Goal: Find specific page/section: Find specific page/section

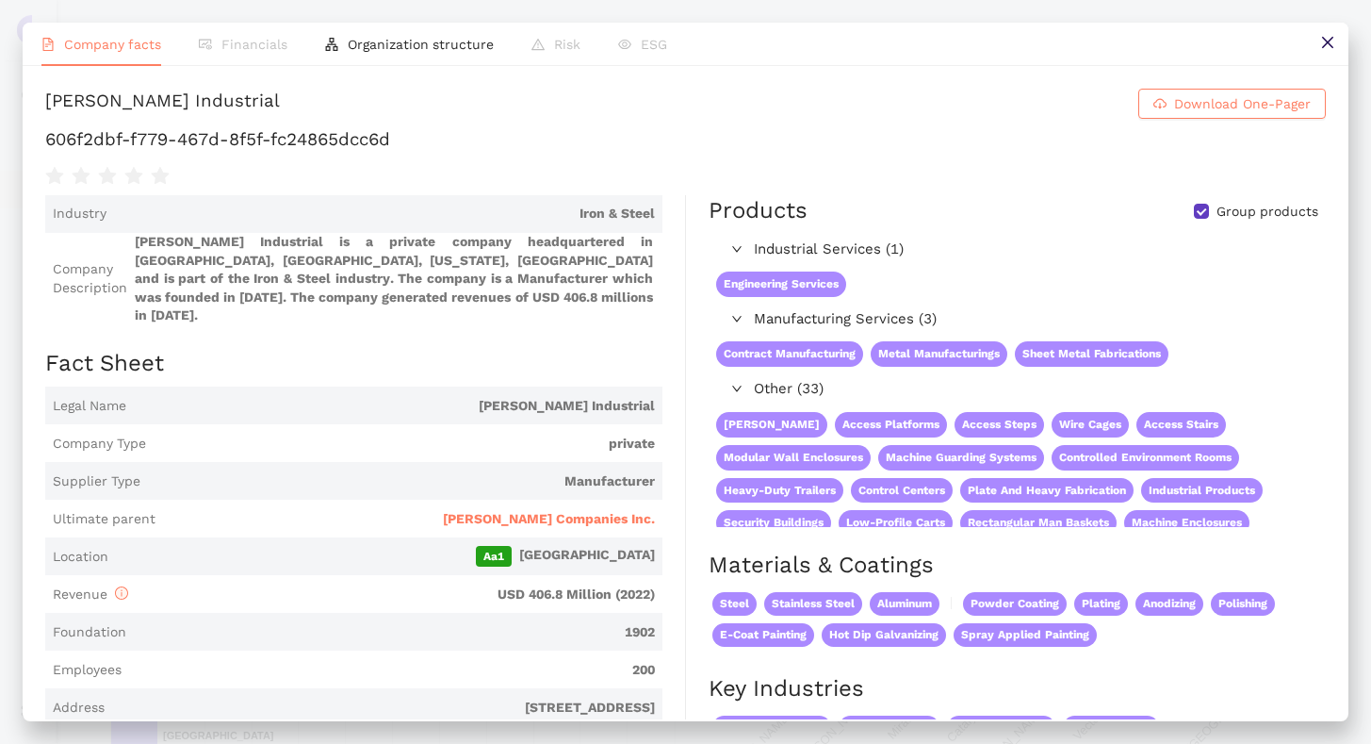
scroll to position [354, 0]
click at [1328, 44] on icon "close" at bounding box center [1326, 42] width 11 height 11
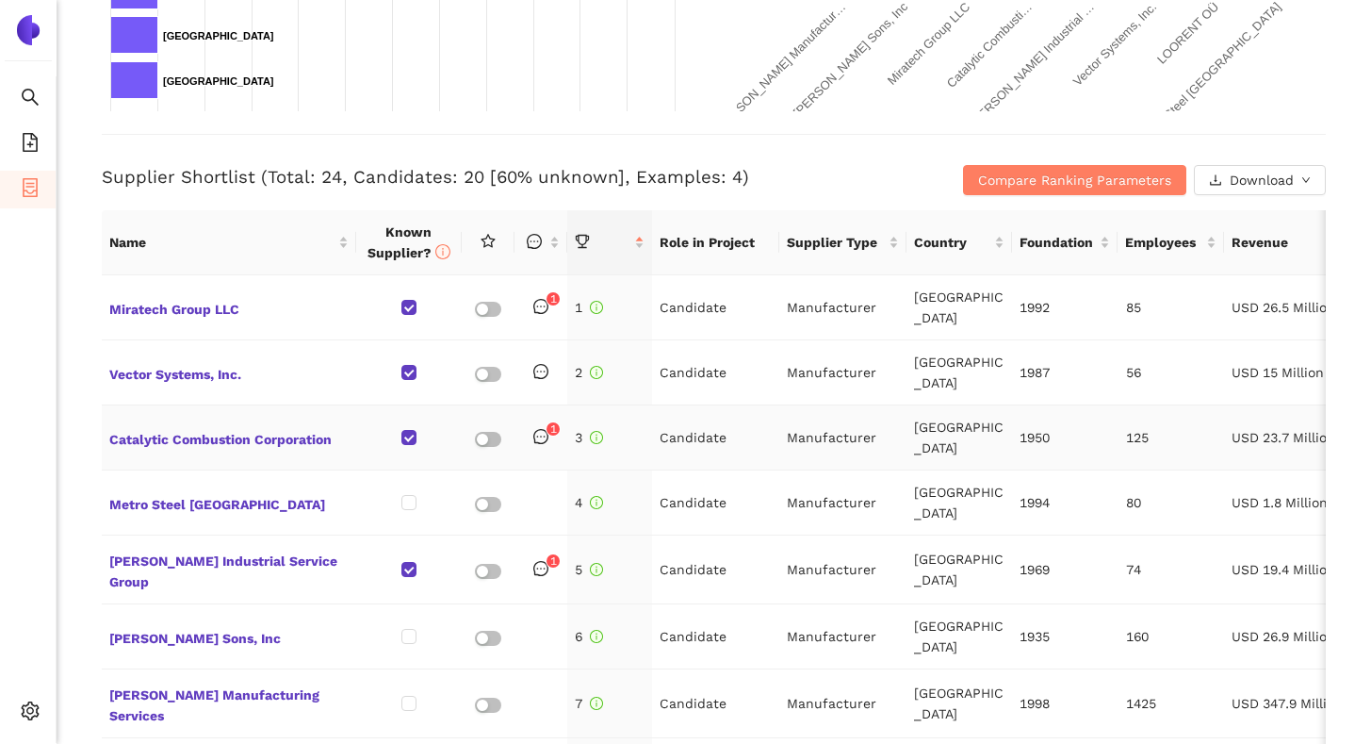
scroll to position [613, 0]
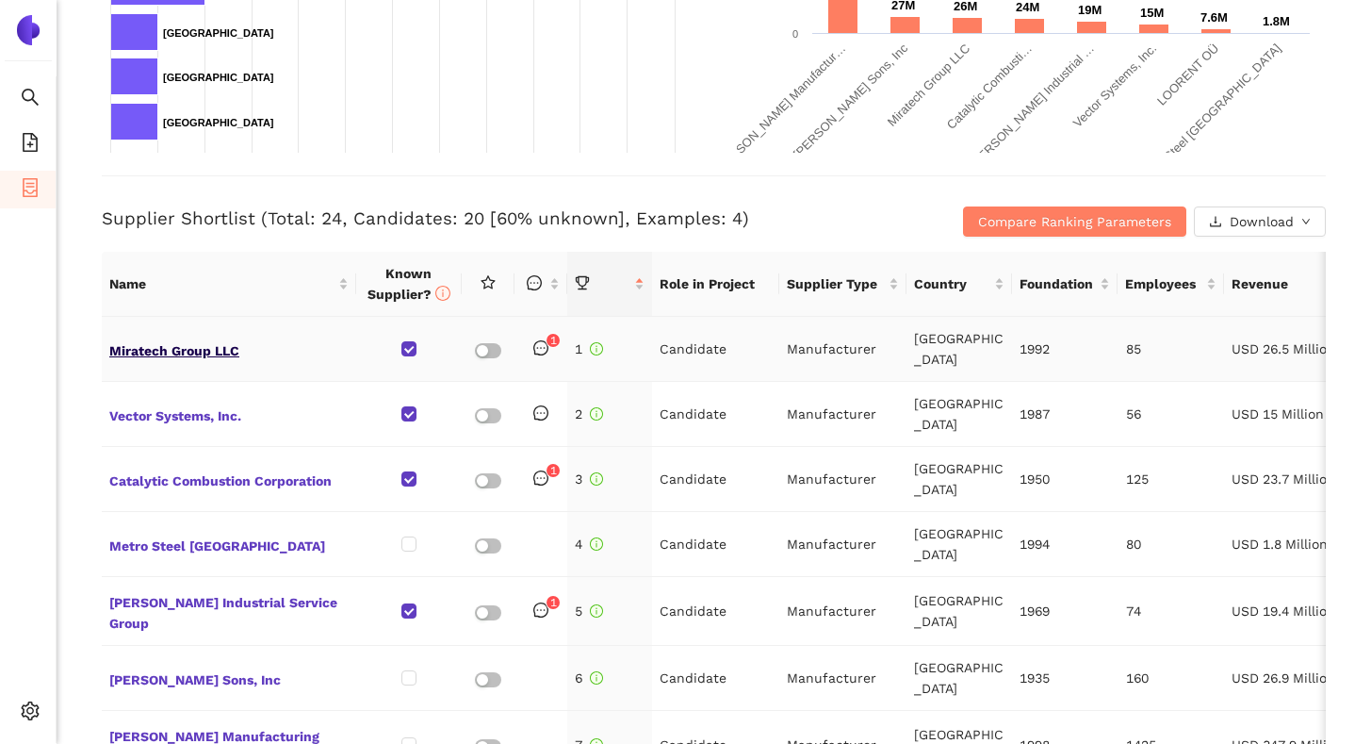
click at [199, 355] on span "Miratech Group LLC" at bounding box center [228, 348] width 239 height 25
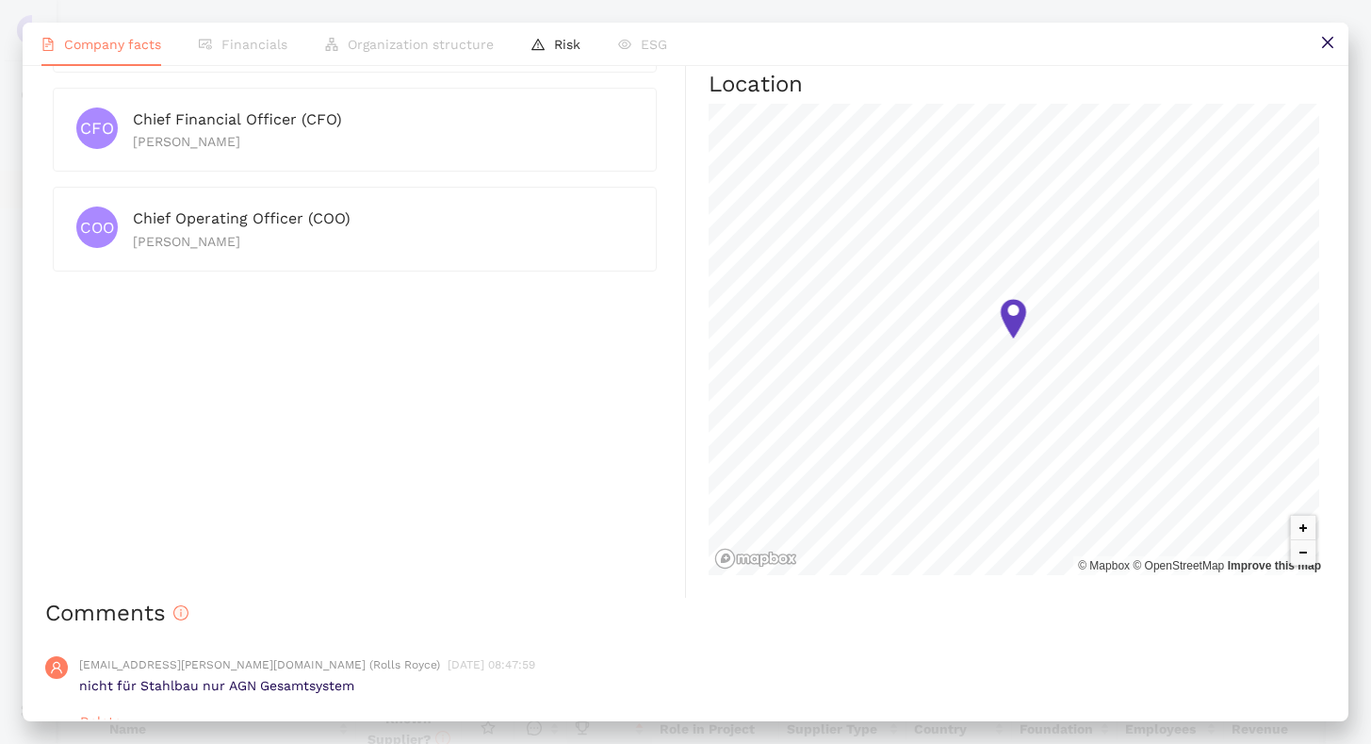
scroll to position [928, 0]
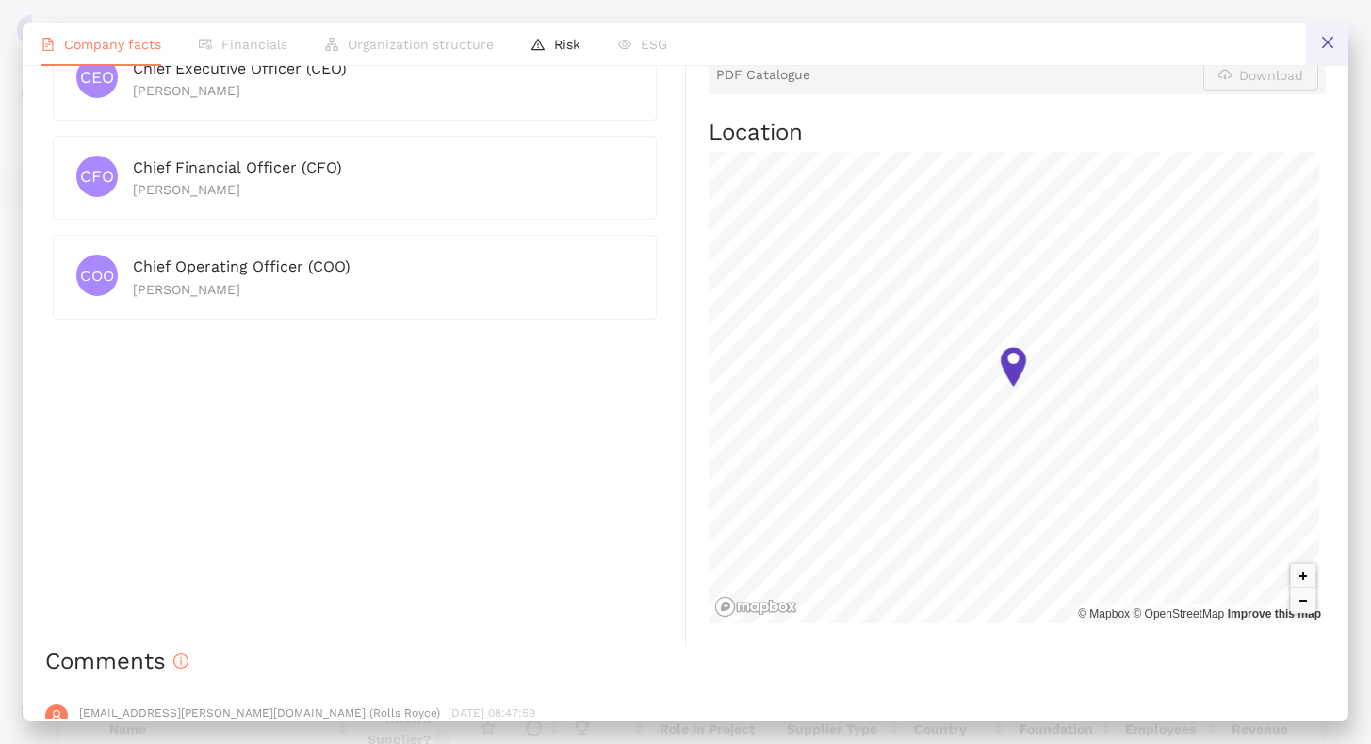
click at [1328, 42] on icon "close" at bounding box center [1326, 42] width 11 height 11
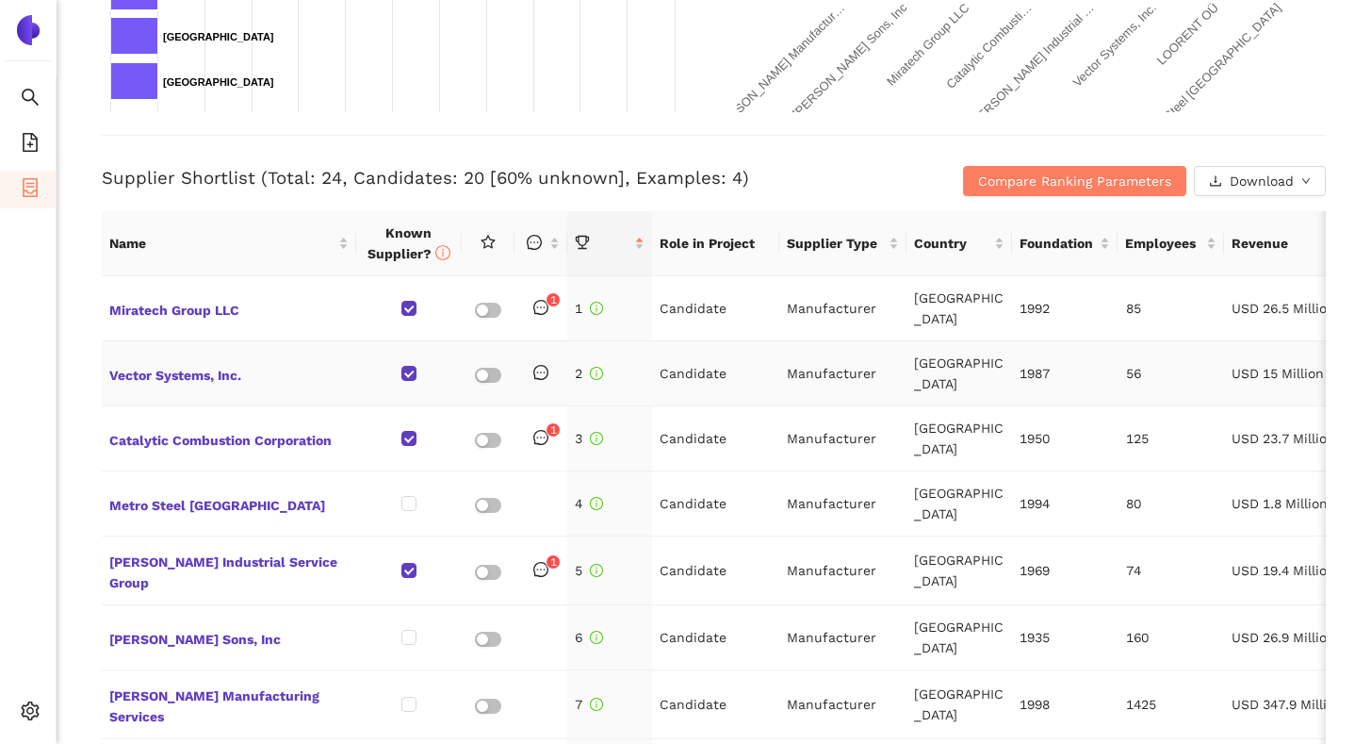
scroll to position [676, 0]
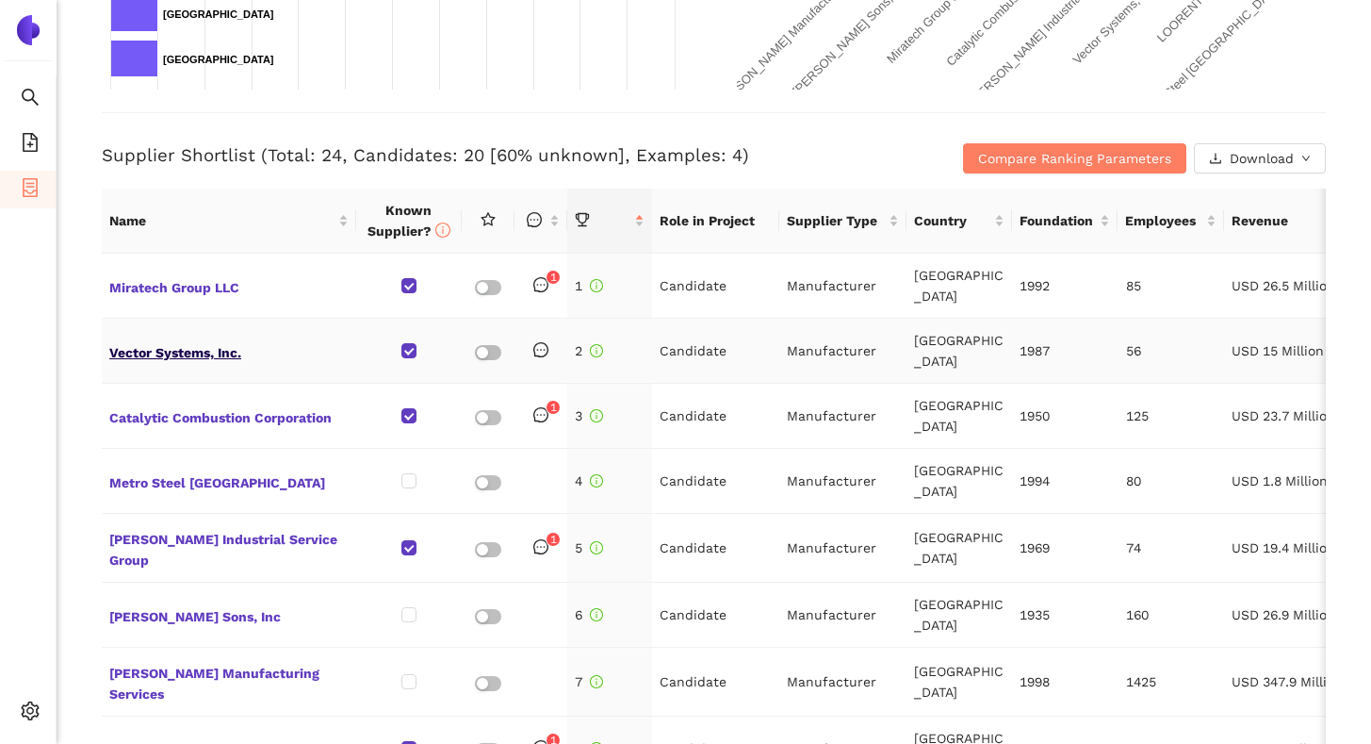
click at [221, 354] on span "Vector Systems, Inc." at bounding box center [228, 350] width 239 height 25
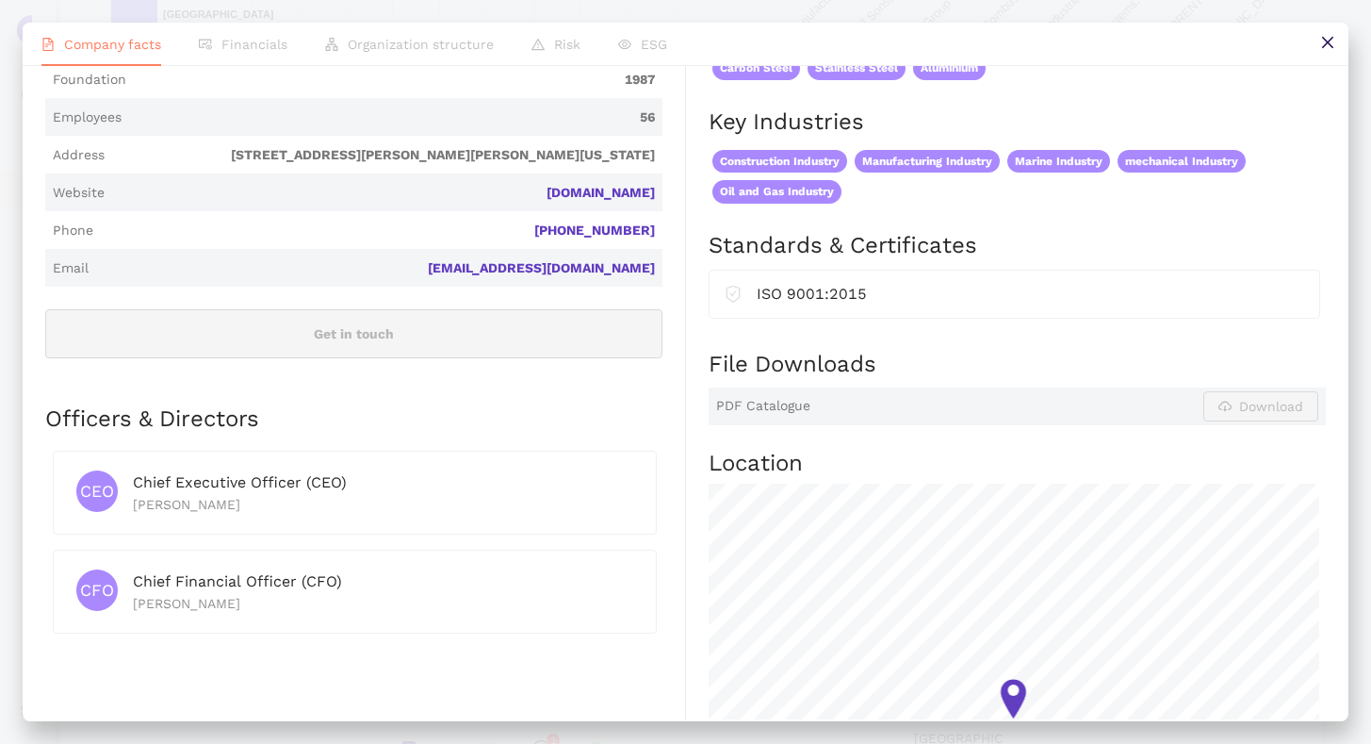
scroll to position [172, 0]
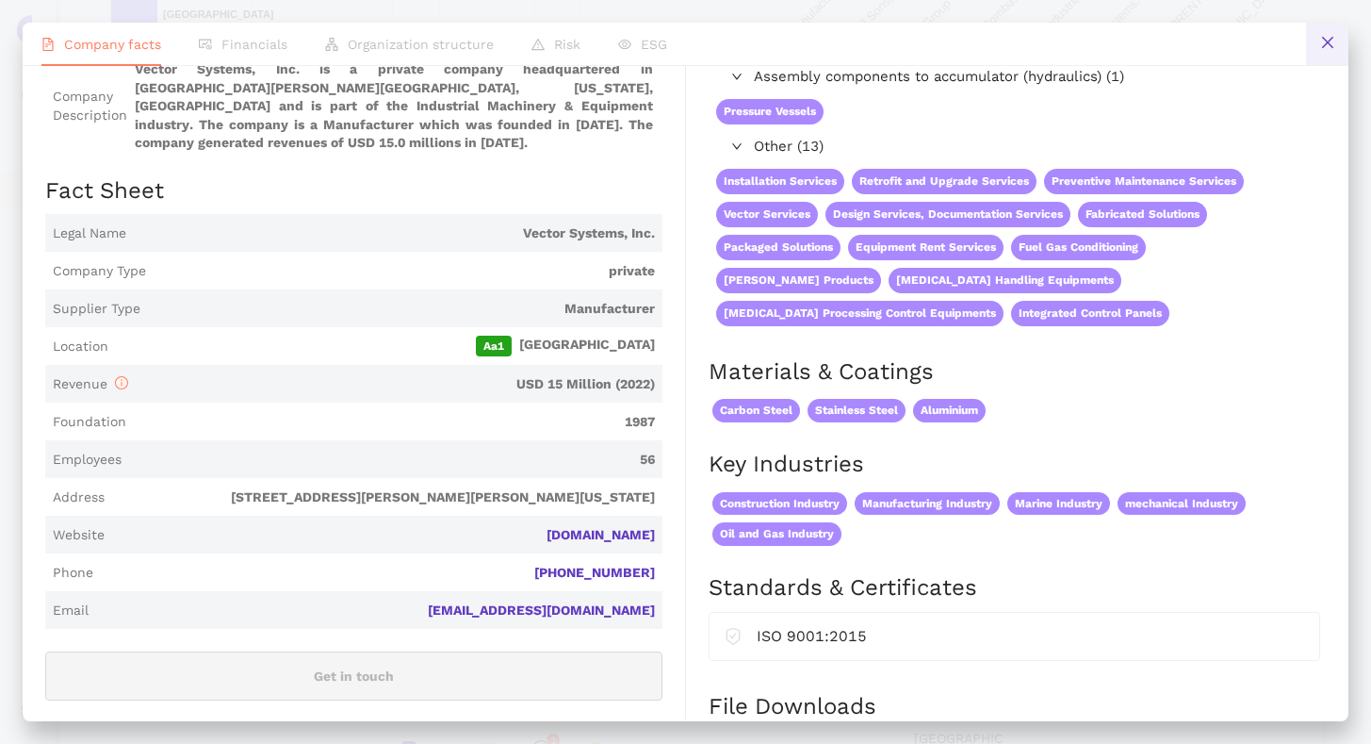
click at [1334, 42] on icon "close" at bounding box center [1327, 42] width 15 height 15
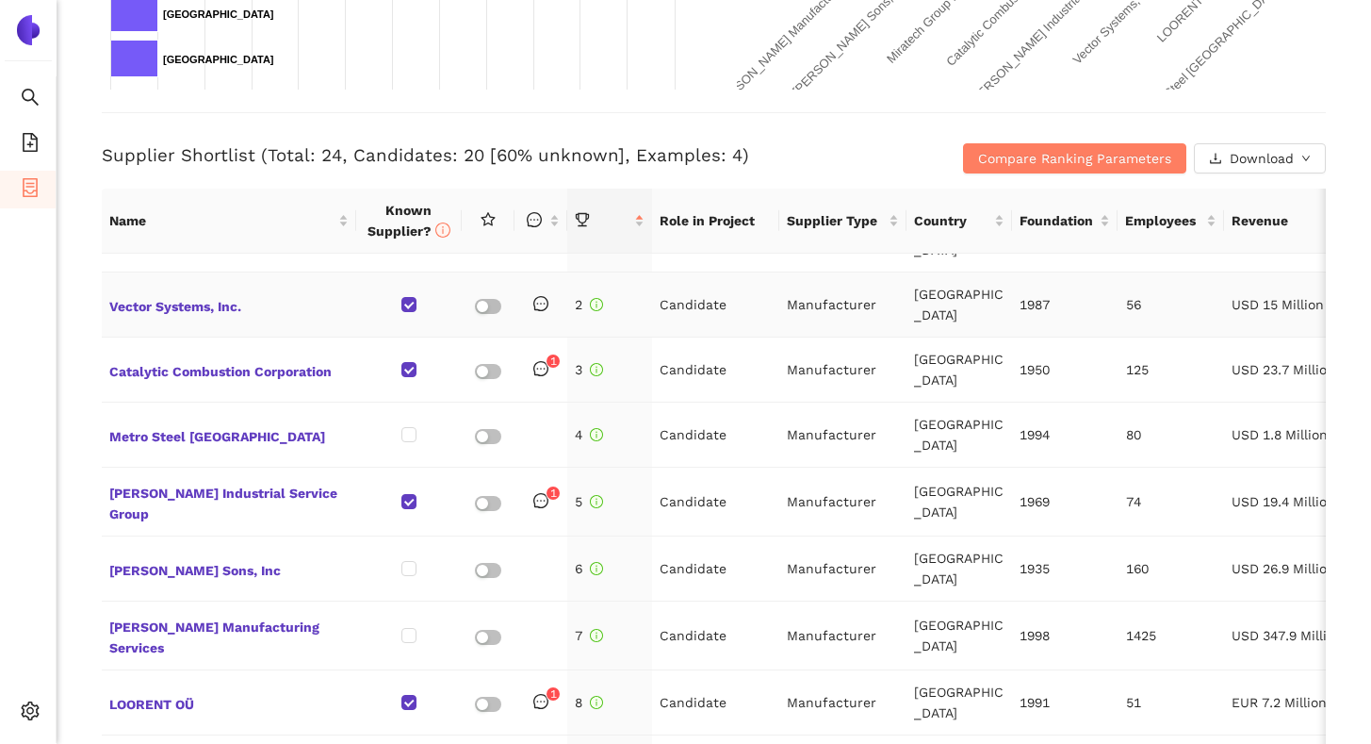
scroll to position [55, 0]
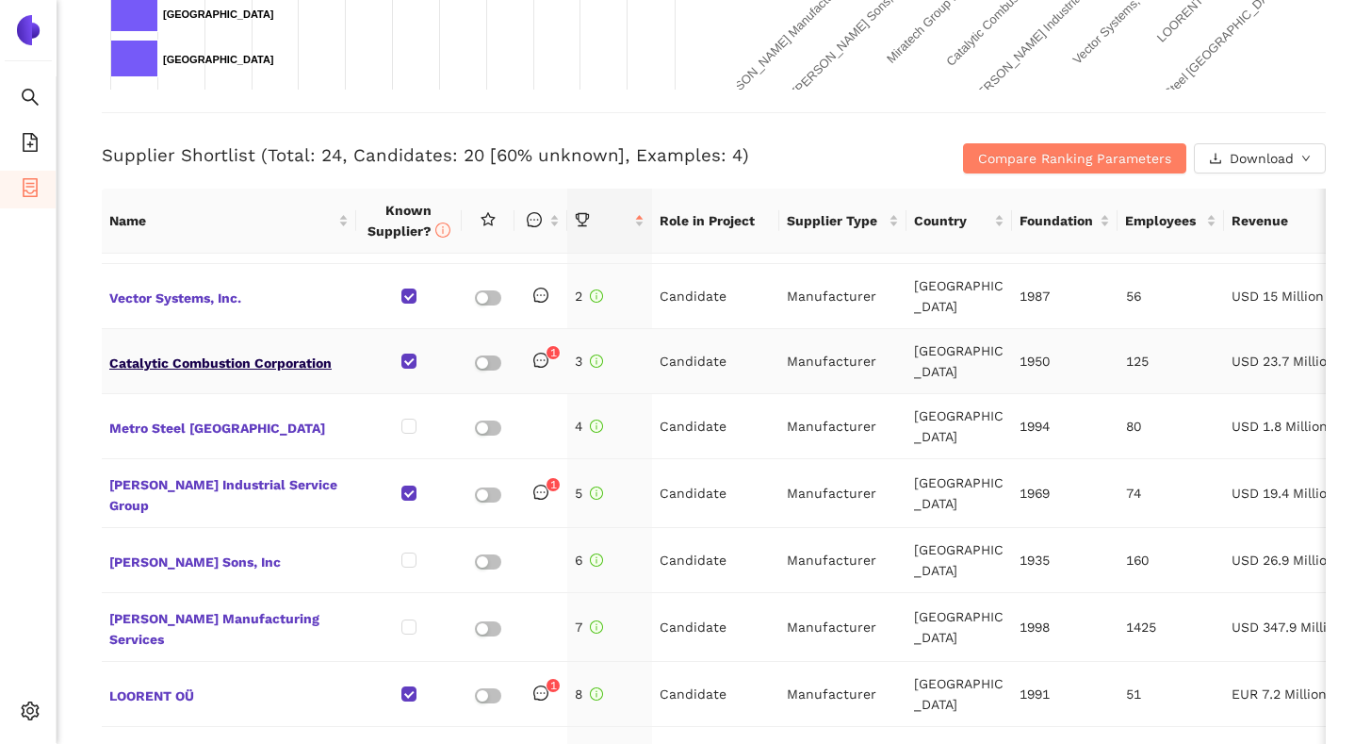
click at [201, 365] on span "Catalytic Combustion Corporation" at bounding box center [228, 361] width 239 height 25
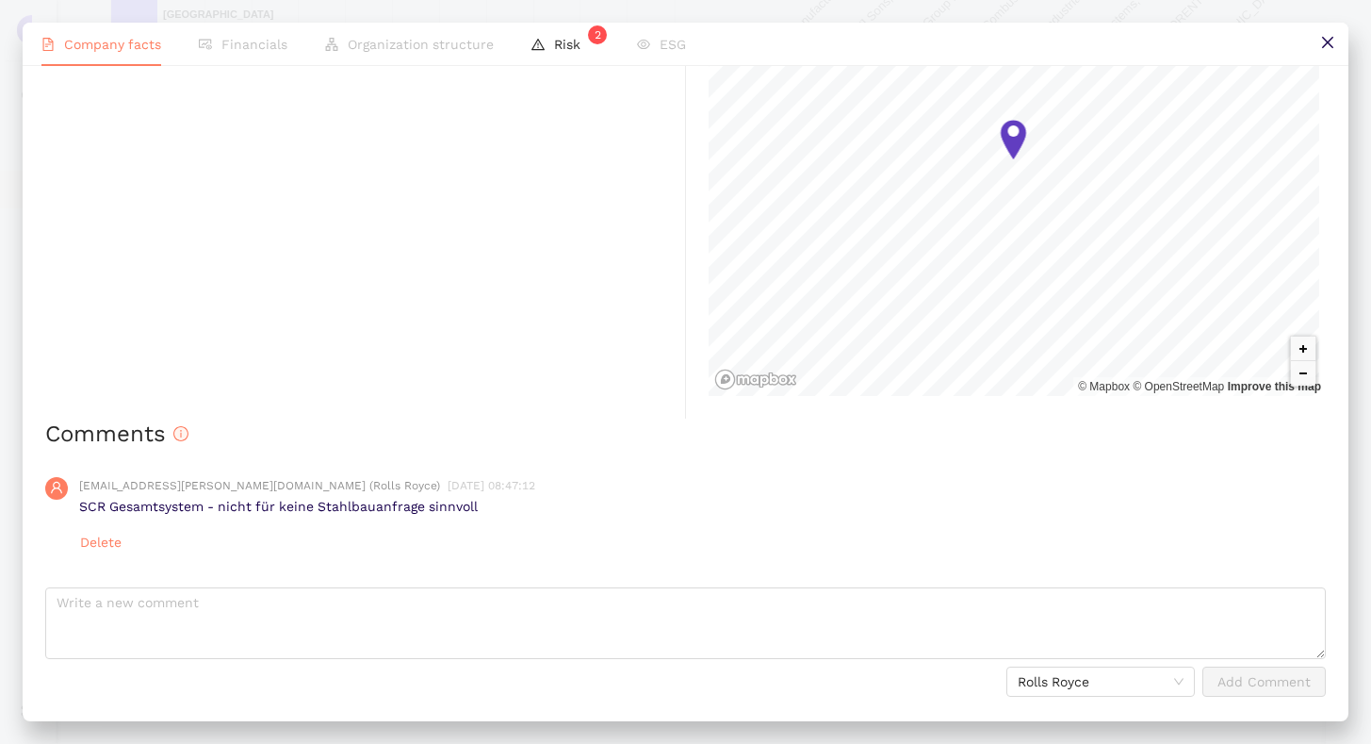
scroll to position [1325, 0]
click at [1332, 59] on button at bounding box center [1327, 44] width 42 height 42
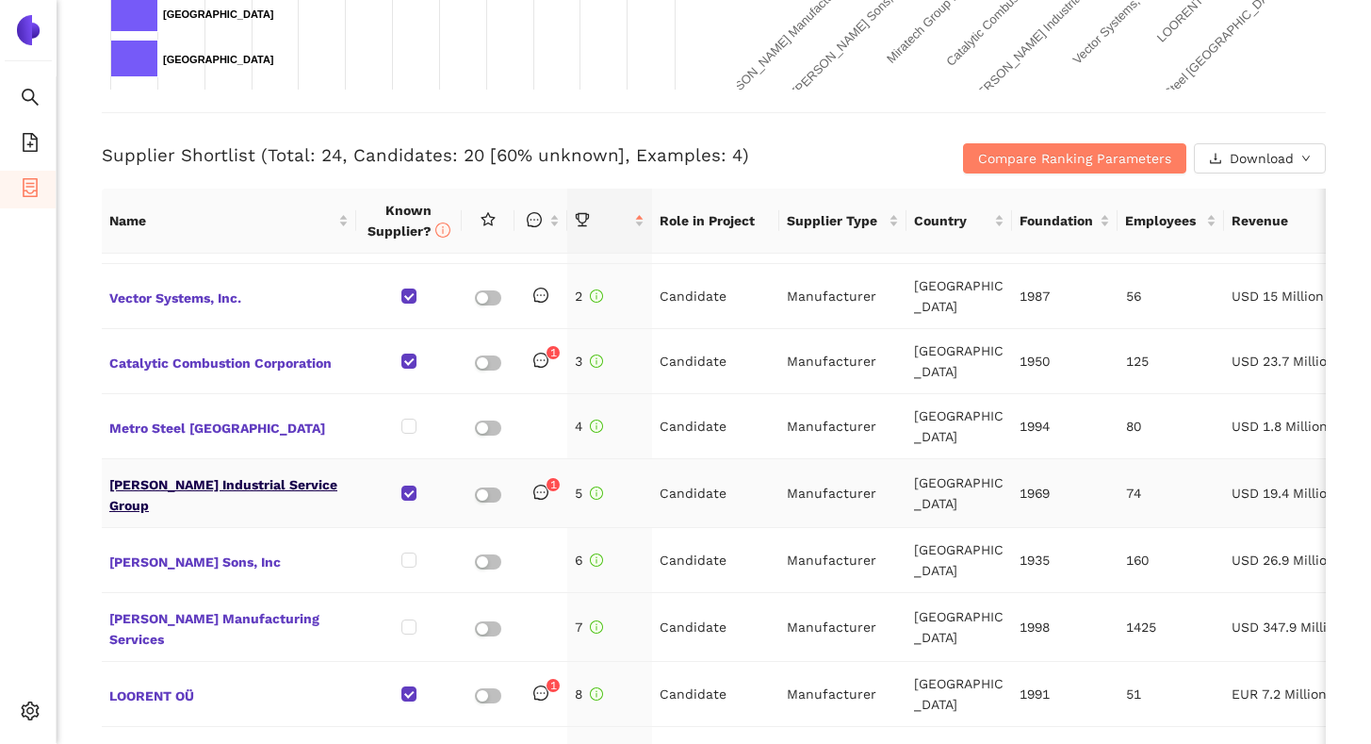
click at [275, 478] on span "Groome Industrial Service Group" at bounding box center [228, 492] width 239 height 45
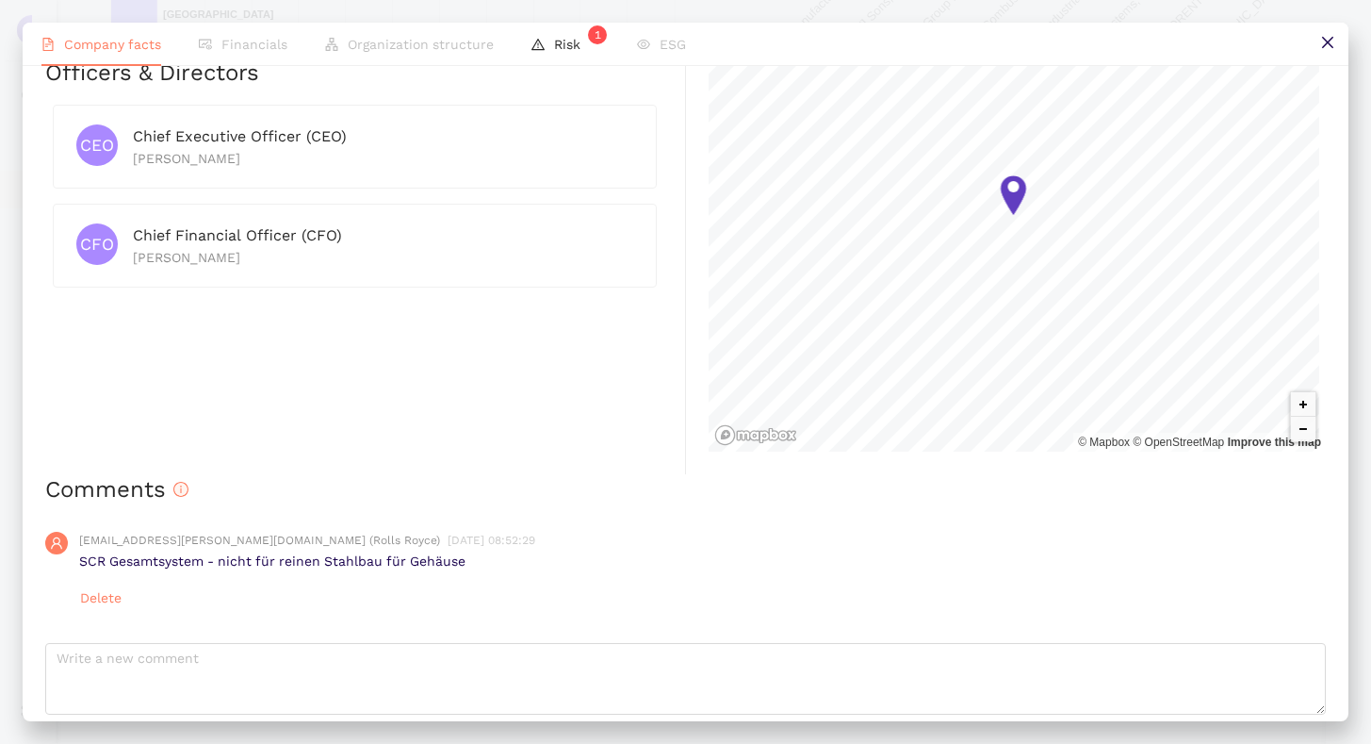
scroll to position [958, 0]
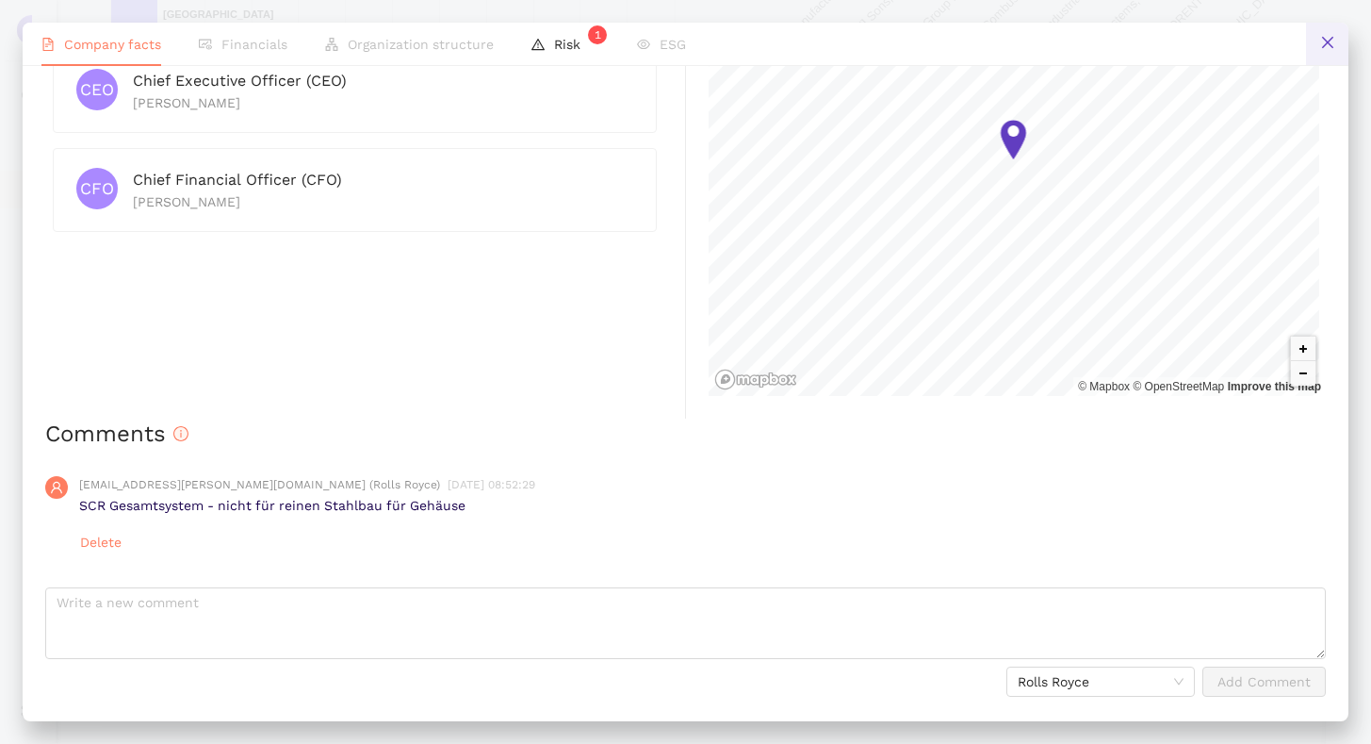
click at [1308, 46] on button at bounding box center [1327, 44] width 42 height 42
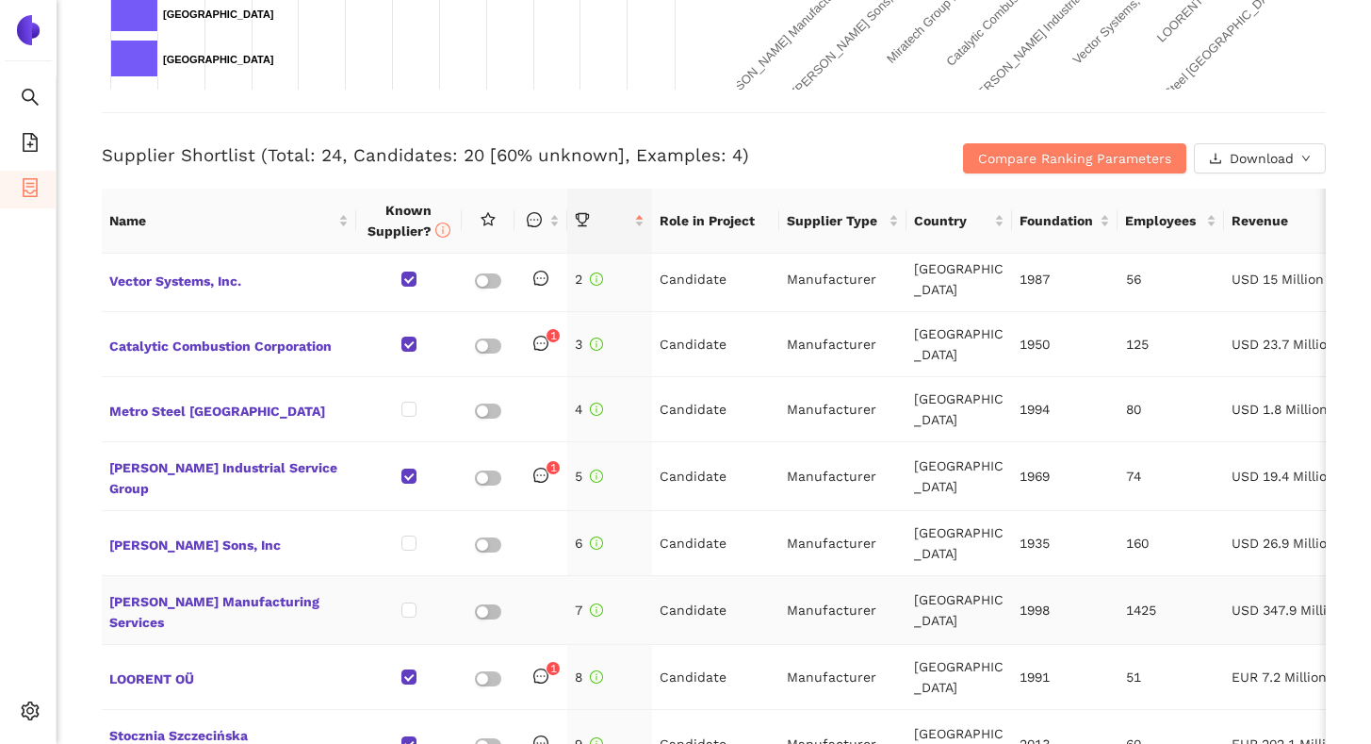
scroll to position [74, 0]
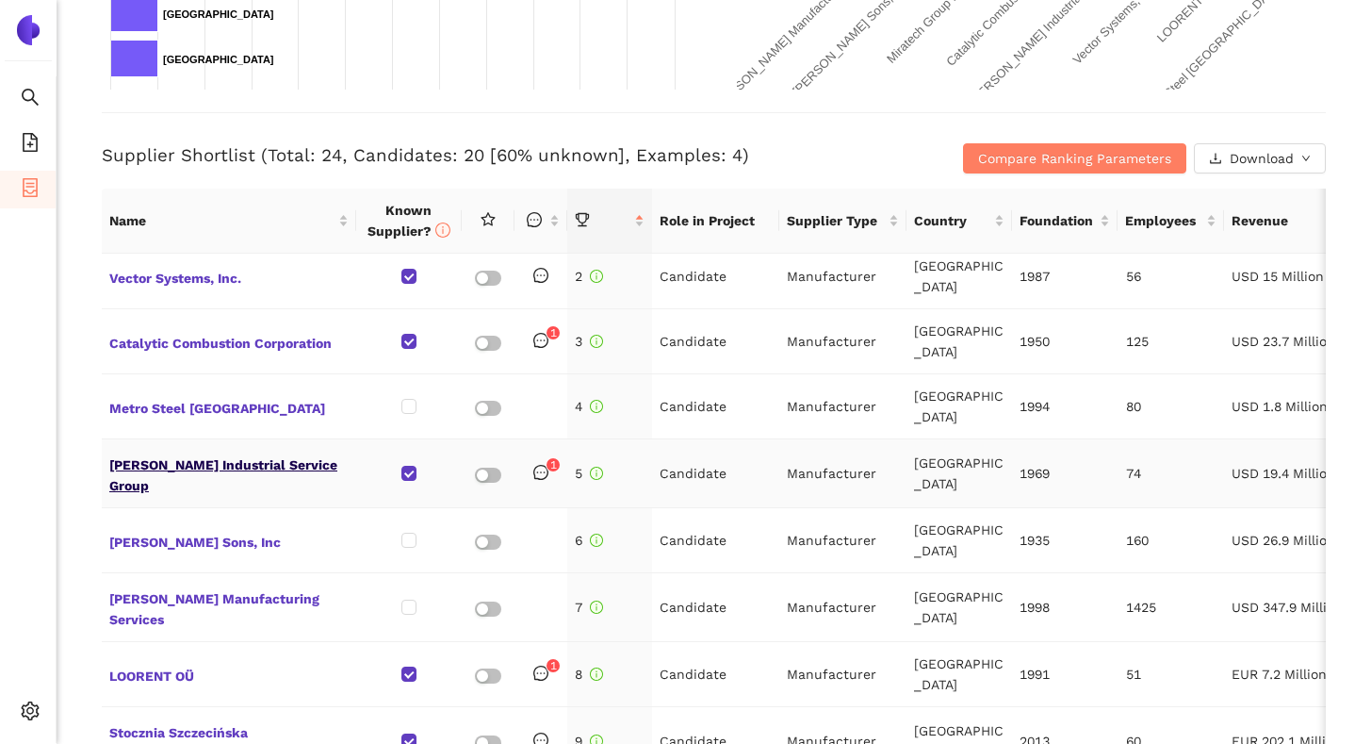
click at [253, 460] on span "Groome Industrial Service Group" at bounding box center [228, 472] width 239 height 45
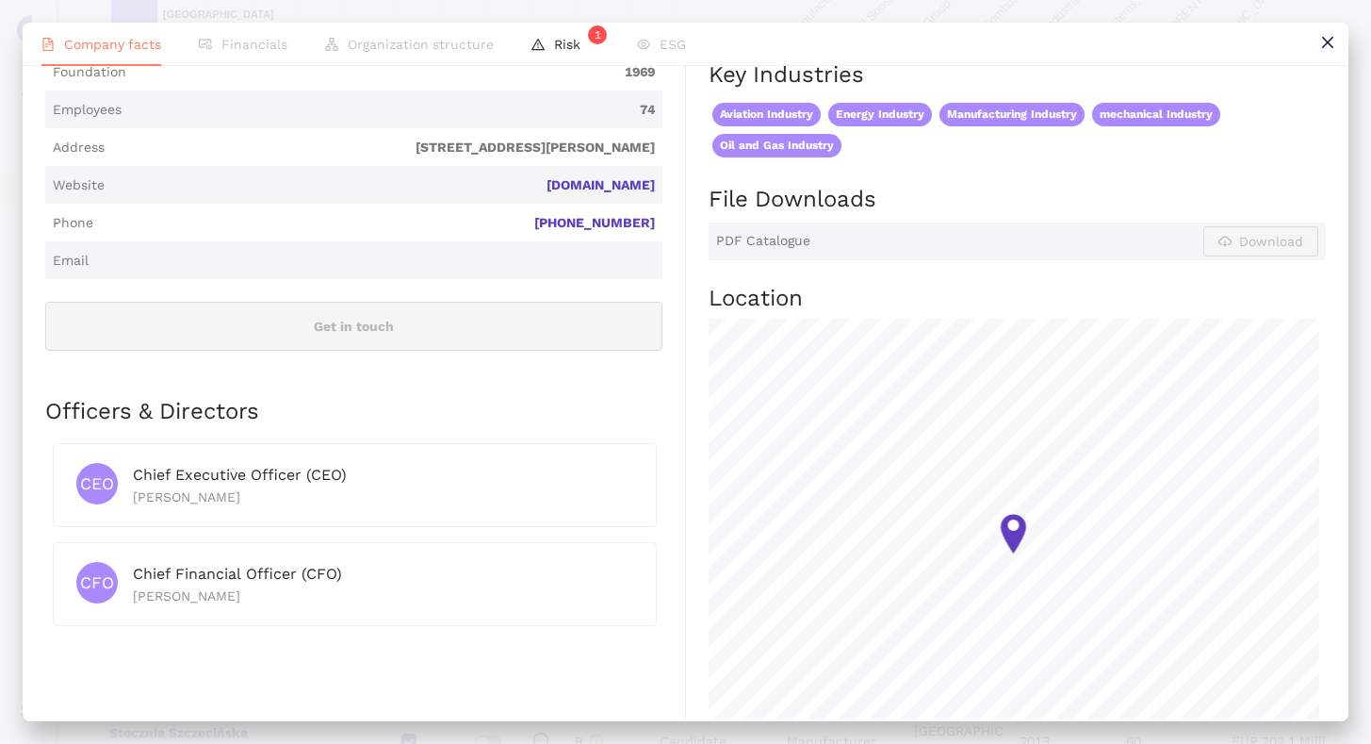
scroll to position [504, 0]
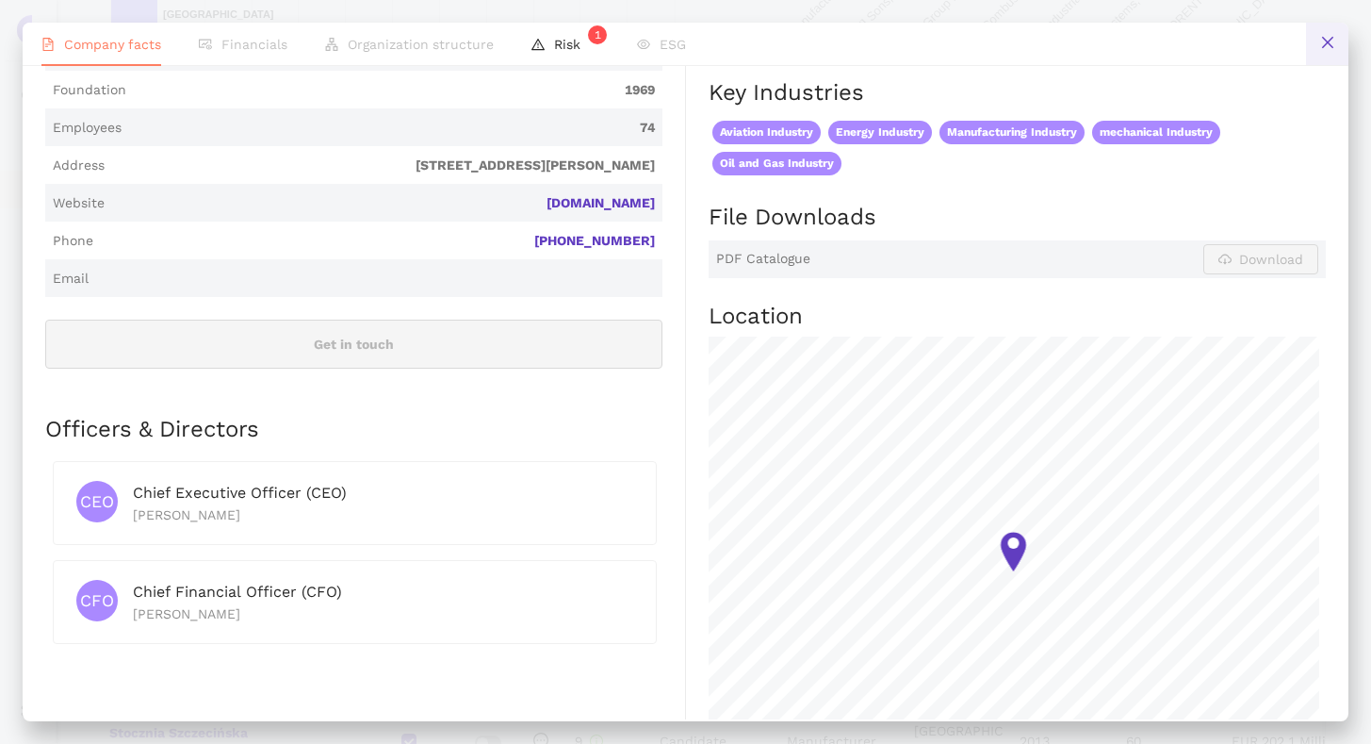
click at [1314, 50] on button at bounding box center [1327, 44] width 42 height 42
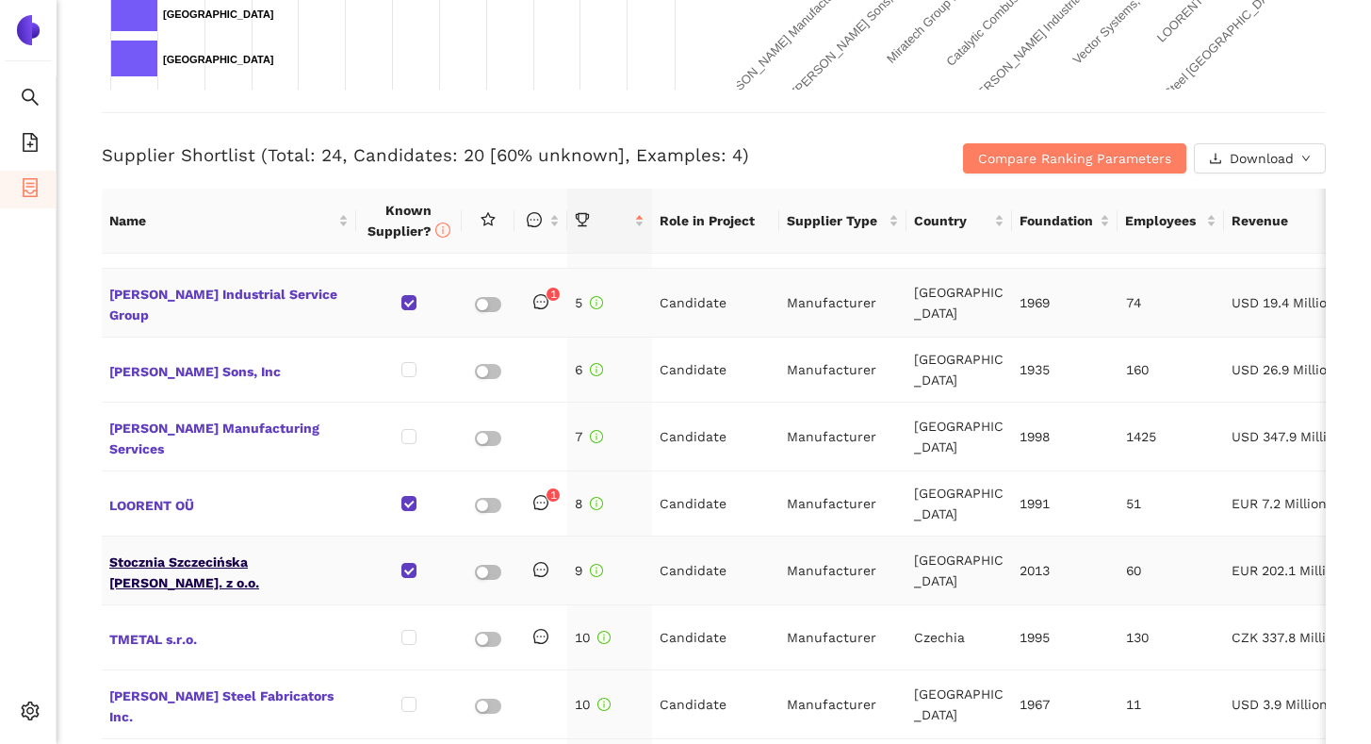
scroll to position [248, 0]
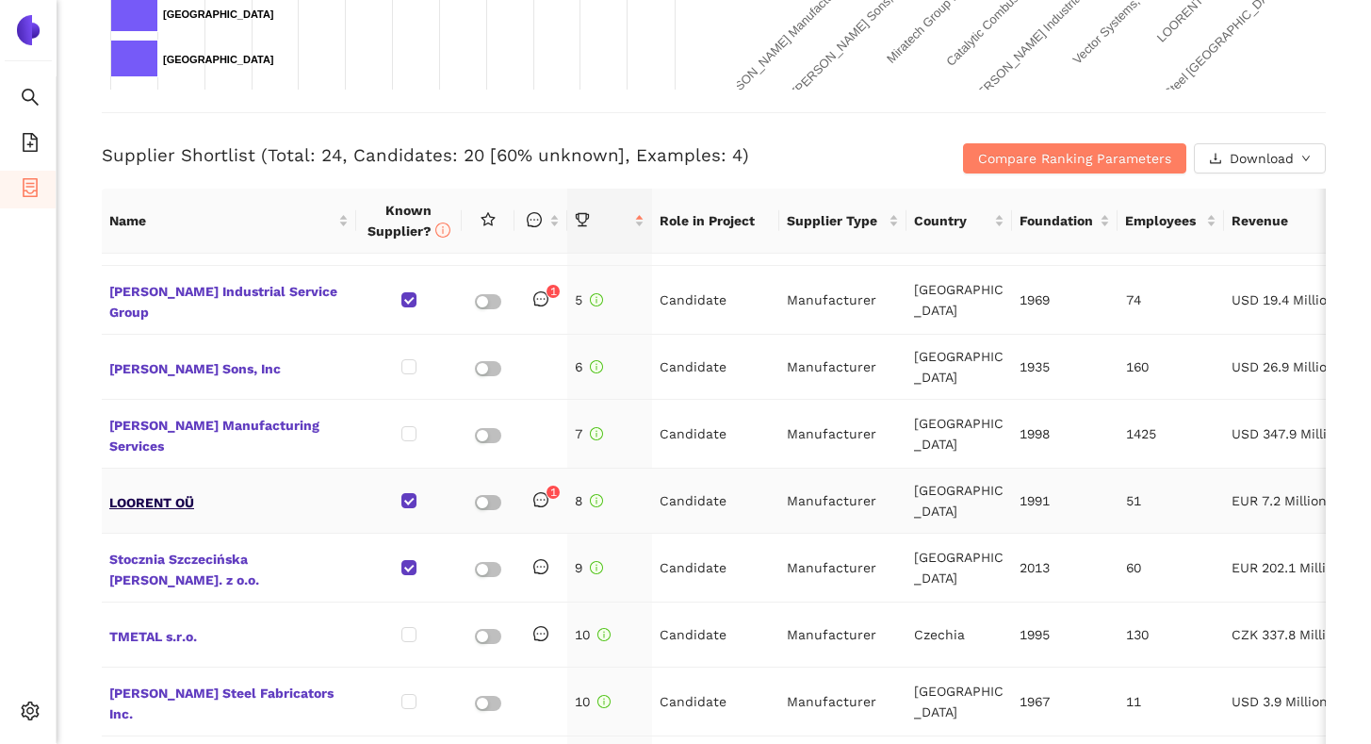
click at [155, 488] on span "LOORENT OÜ" at bounding box center [228, 500] width 239 height 25
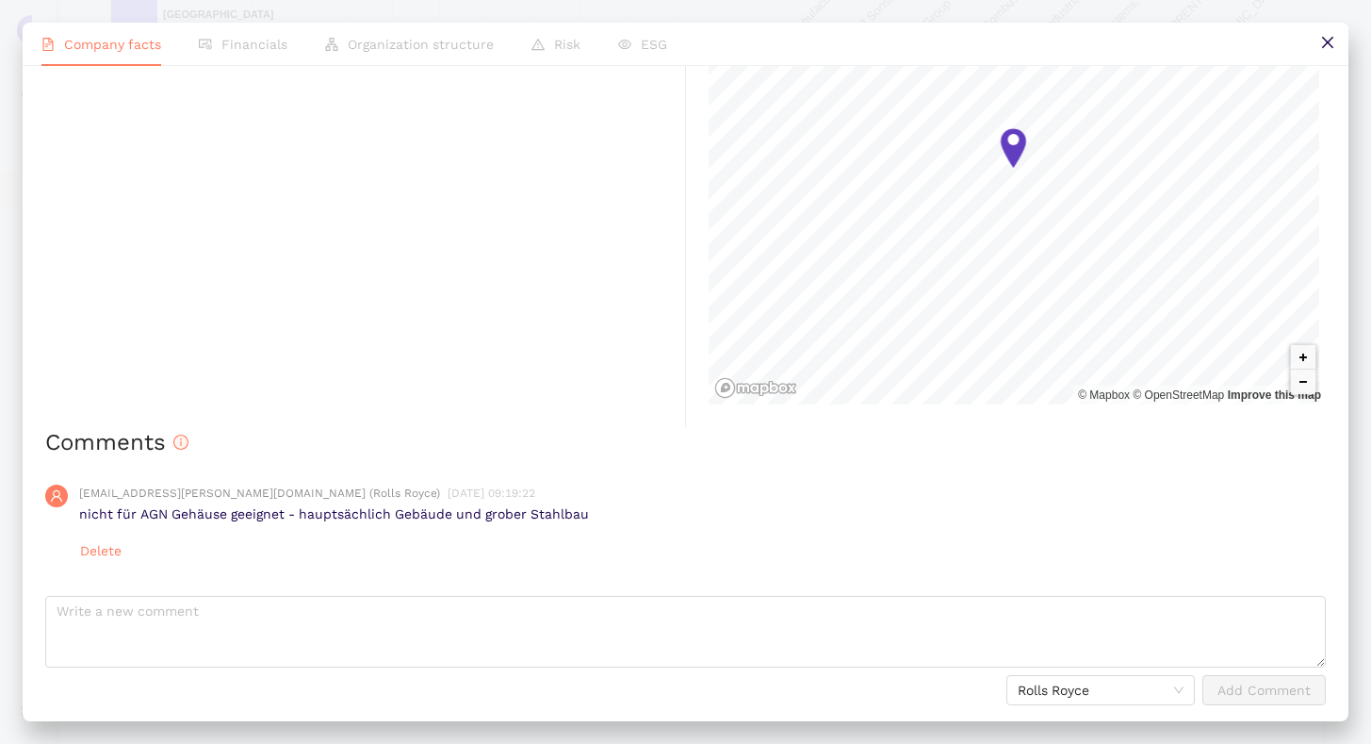
scroll to position [1332, 0]
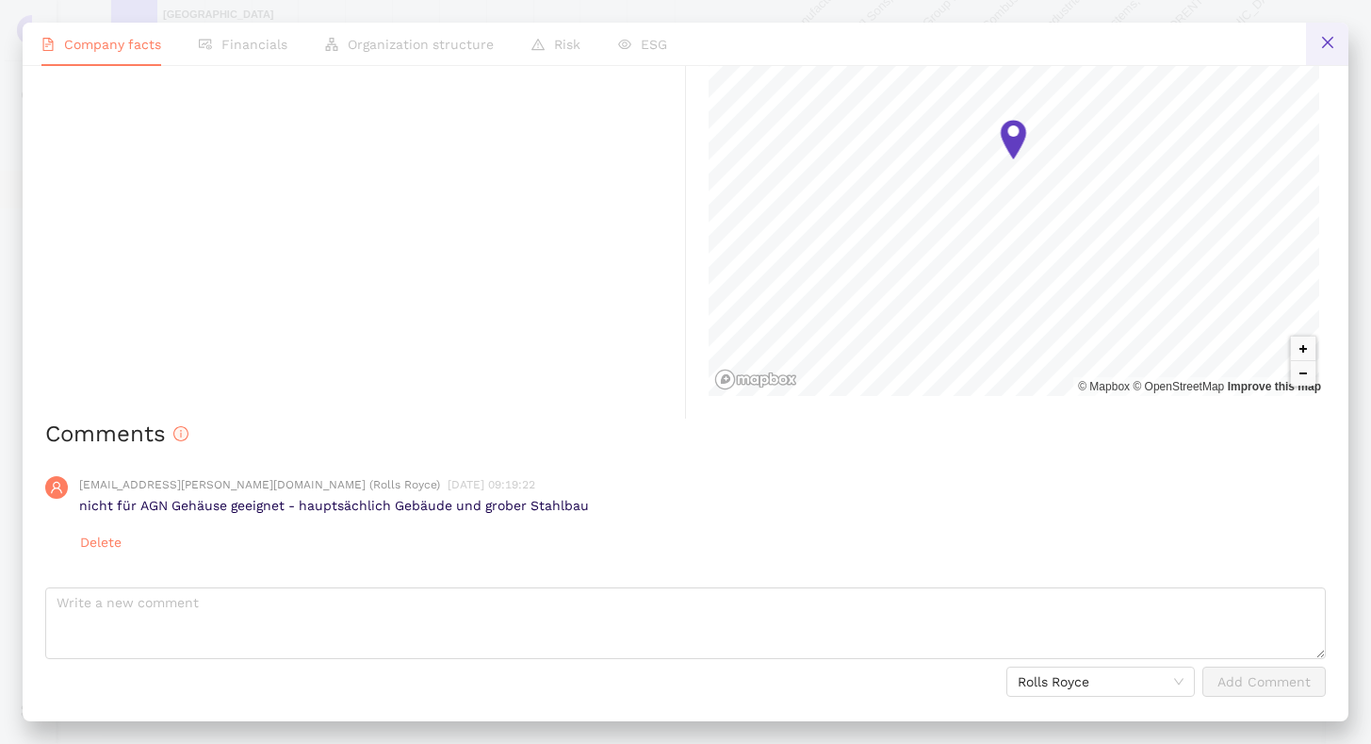
click at [1333, 51] on button at bounding box center [1327, 44] width 42 height 42
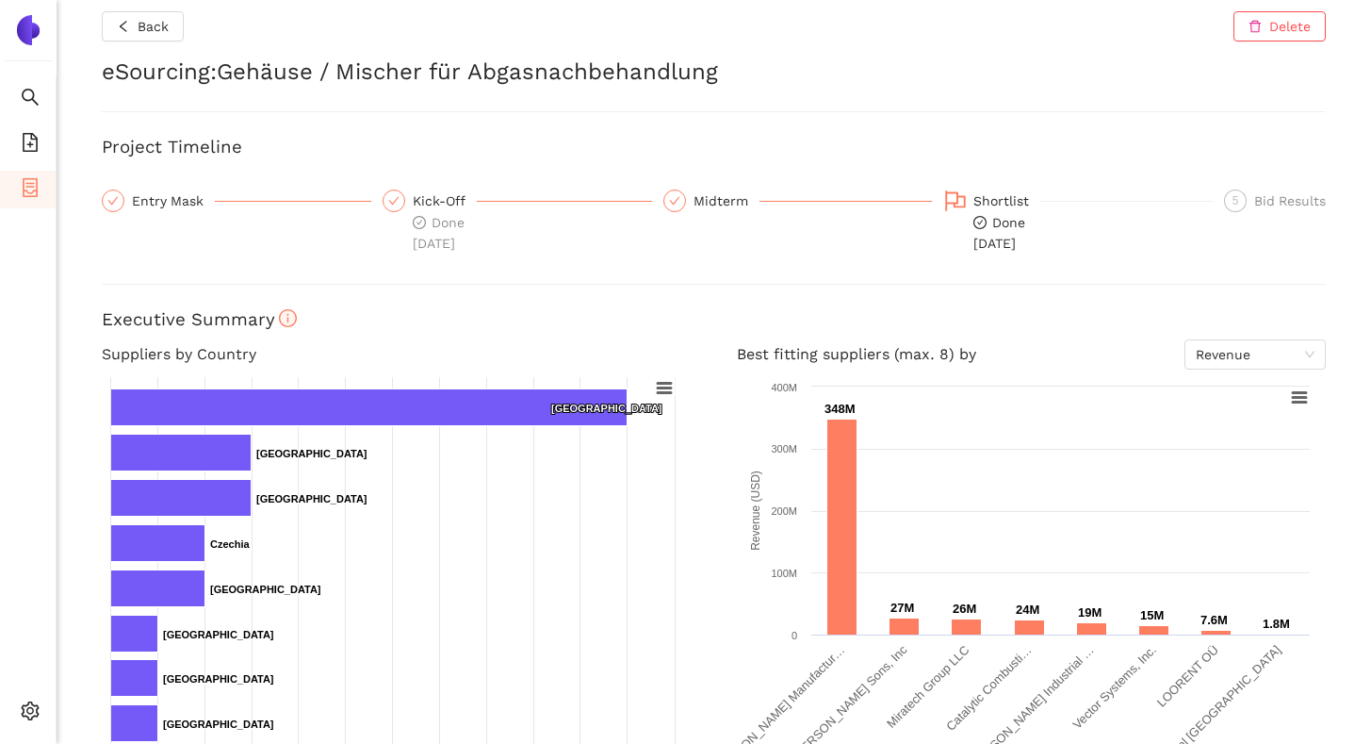
scroll to position [0, 0]
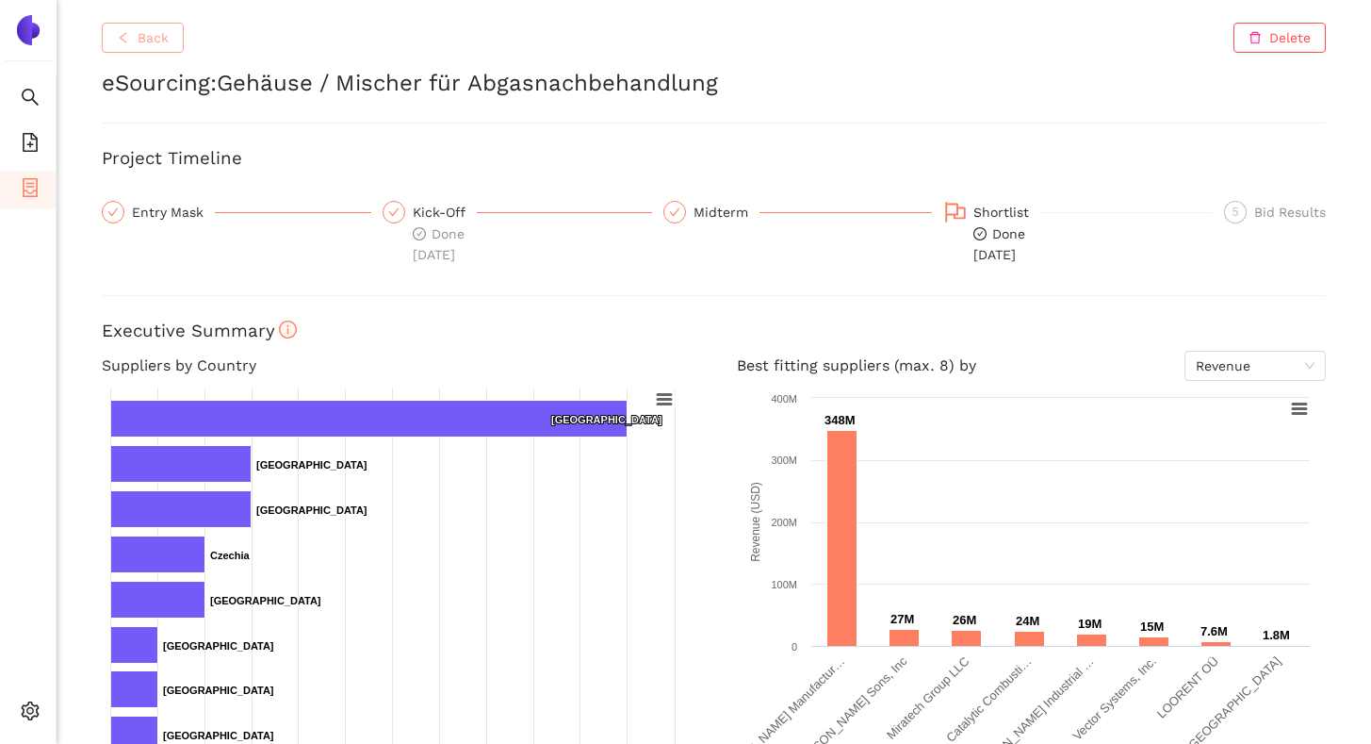
click at [167, 41] on span "Back" at bounding box center [153, 37] width 31 height 21
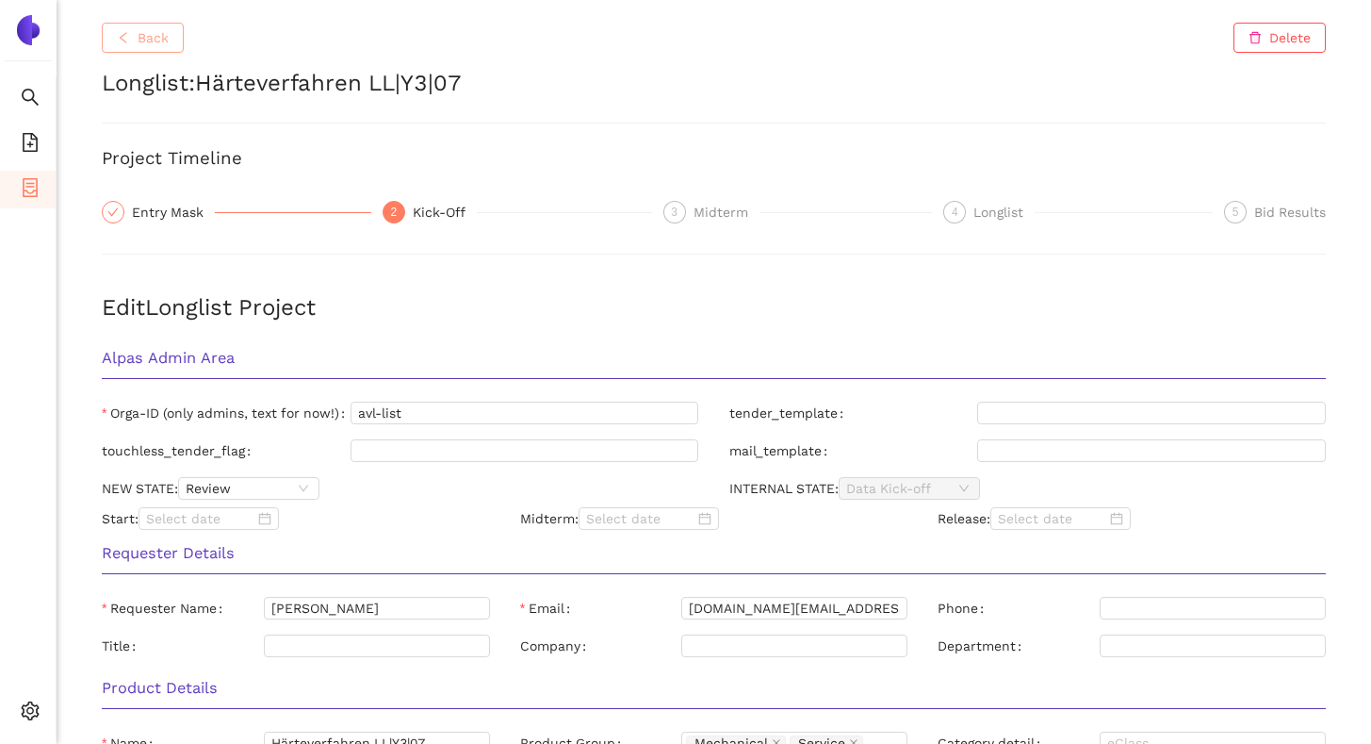
click at [151, 32] on span "Back" at bounding box center [153, 37] width 31 height 21
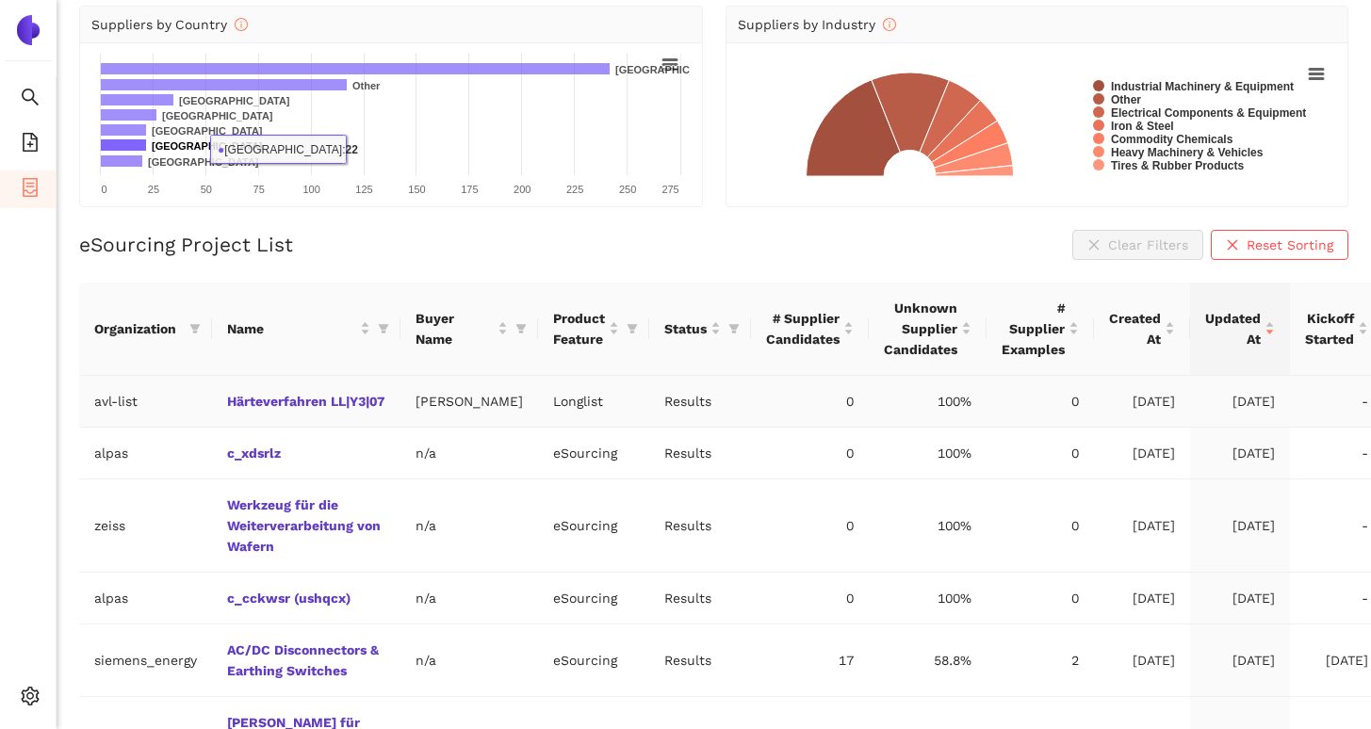
scroll to position [226, 0]
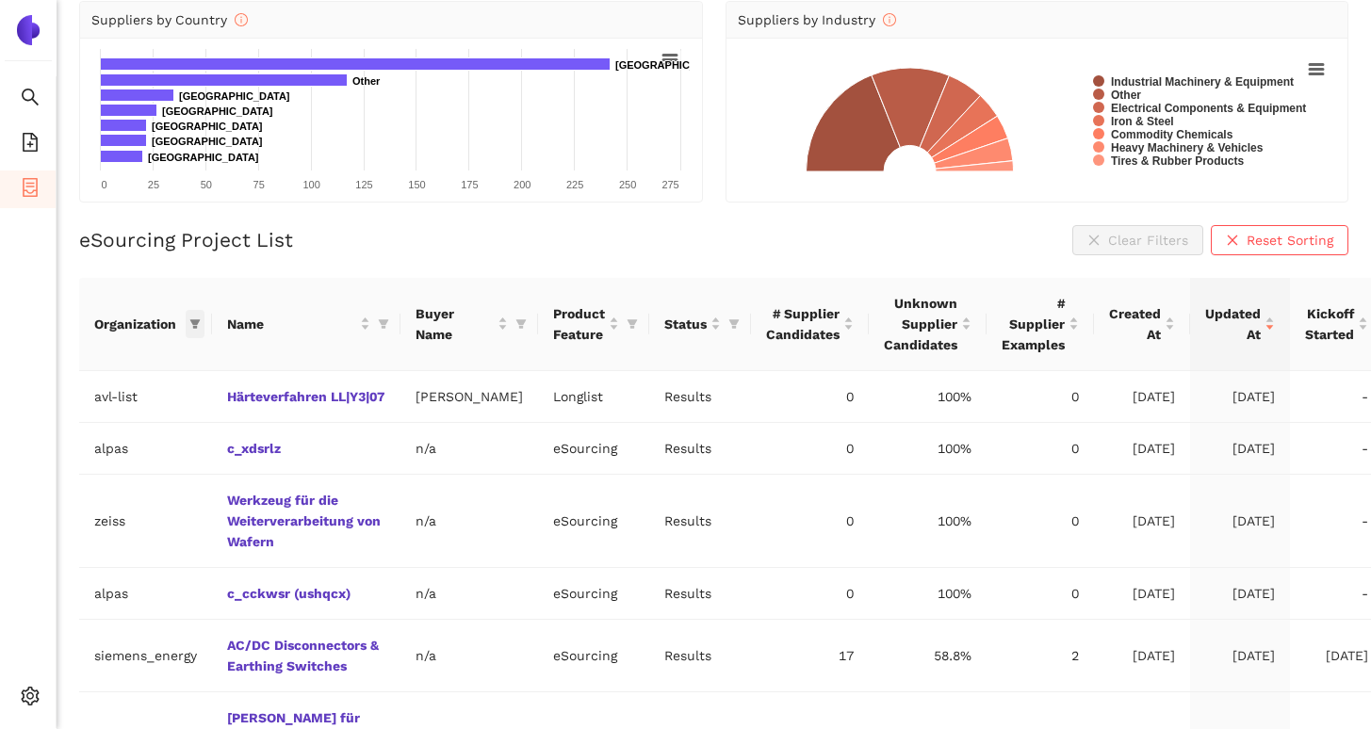
click at [197, 322] on icon "filter" at bounding box center [195, 323] width 10 height 9
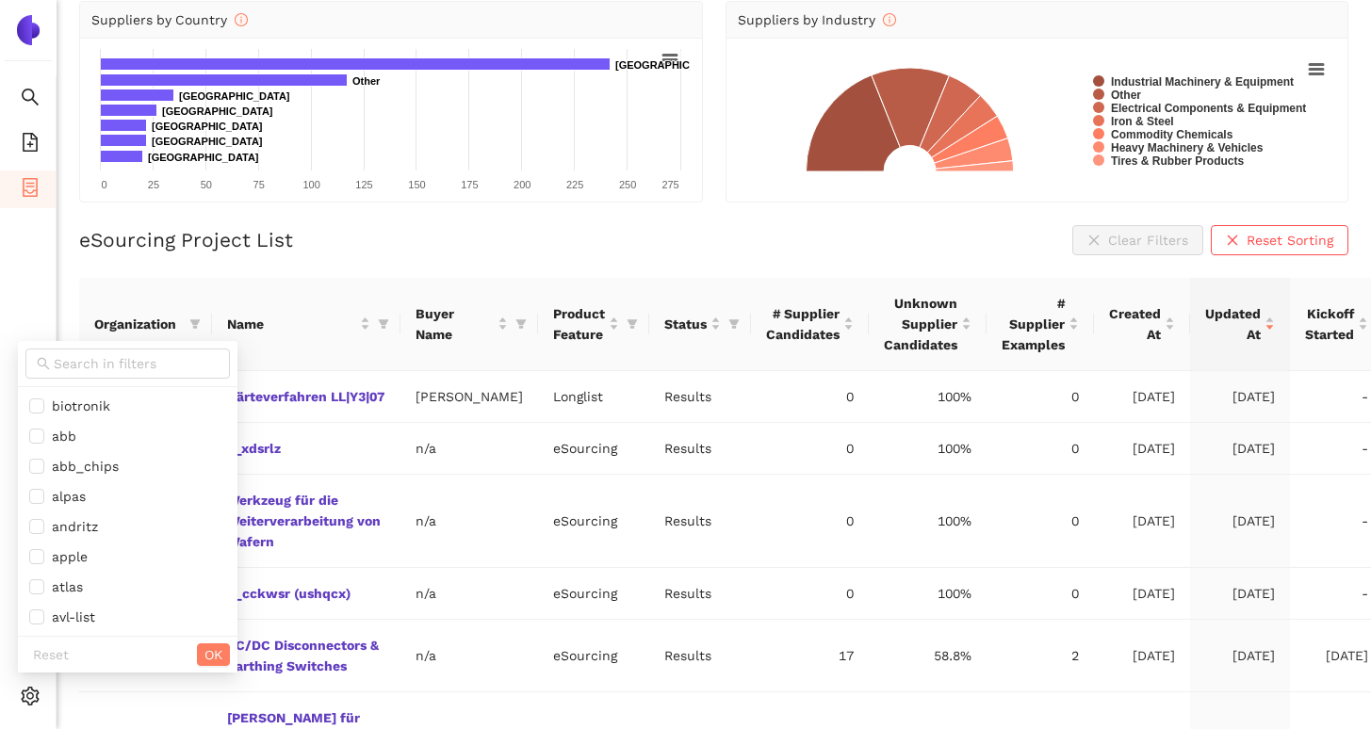
click at [167, 344] on div at bounding box center [128, 364] width 220 height 46
click at [157, 355] on input "text" at bounding box center [136, 363] width 165 height 21
type input "e"
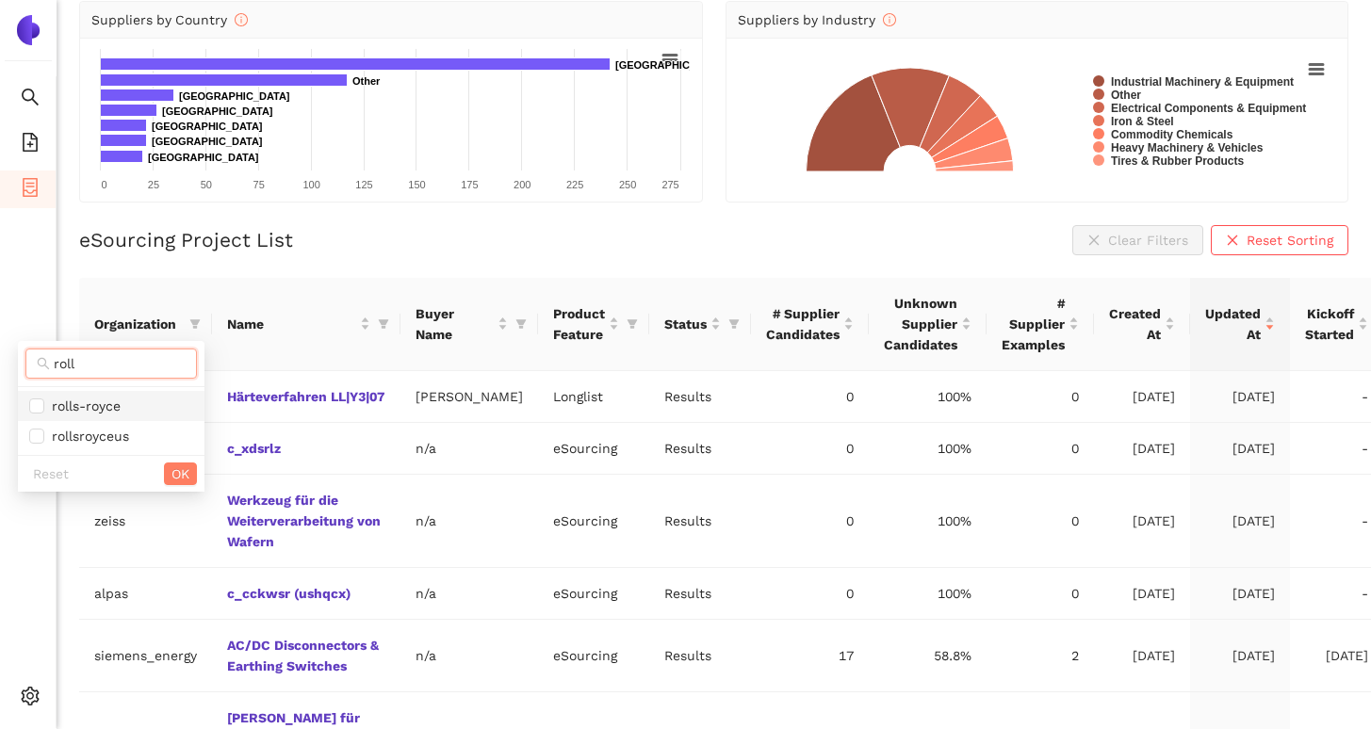
type input "roll"
click at [154, 415] on span "rolls-royce" at bounding box center [111, 406] width 164 height 21
checkbox input "true"
click at [181, 482] on span "OK" at bounding box center [181, 474] width 18 height 21
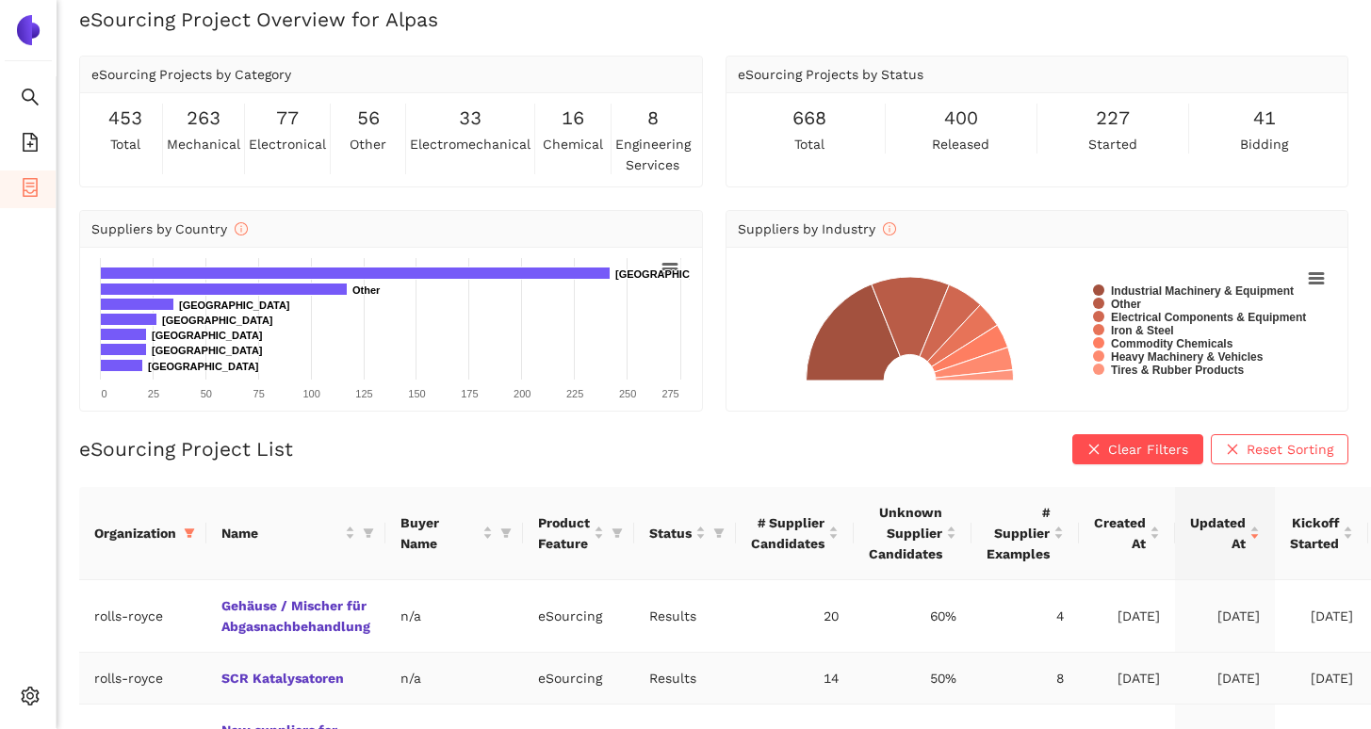
scroll to position [0, 0]
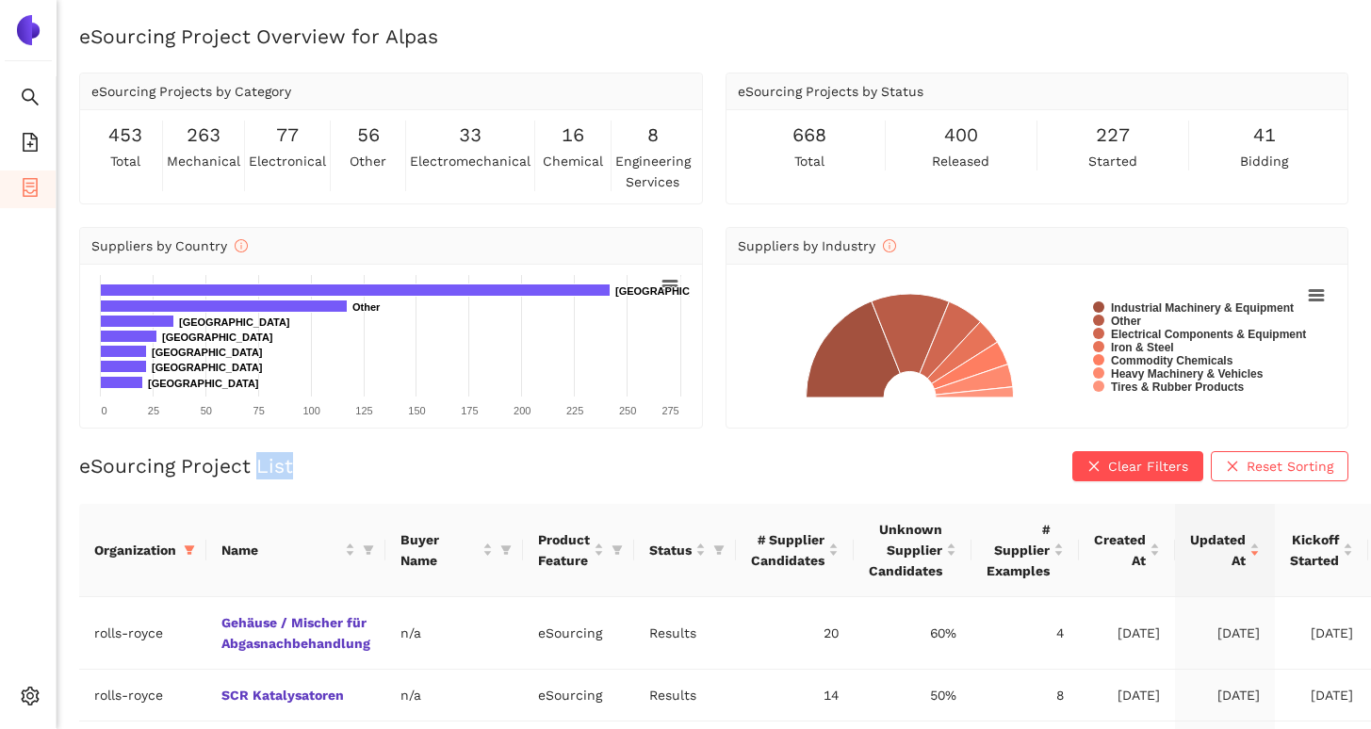
drag, startPoint x: 257, startPoint y: 465, endPoint x: 288, endPoint y: 464, distance: 31.1
click at [288, 464] on h2 "eSourcing Project List" at bounding box center [186, 465] width 214 height 27
drag, startPoint x: 183, startPoint y: 467, endPoint x: 286, endPoint y: 473, distance: 103.8
click at [286, 473] on h2 "eSourcing Project List" at bounding box center [186, 465] width 214 height 27
click at [299, 470] on div "eSourcing Project List Clear Filters Reset Sorting" at bounding box center [713, 466] width 1269 height 30
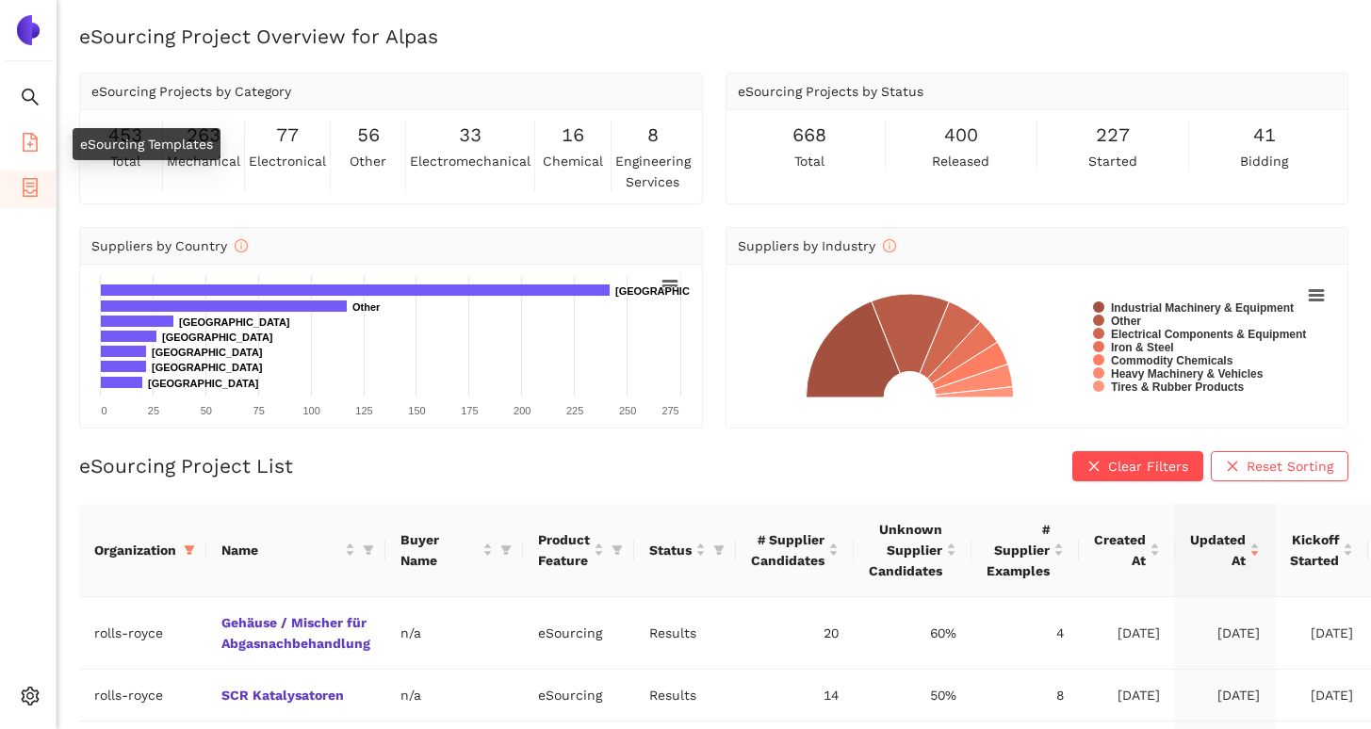
click at [38, 135] on icon "file-add" at bounding box center [30, 142] width 19 height 19
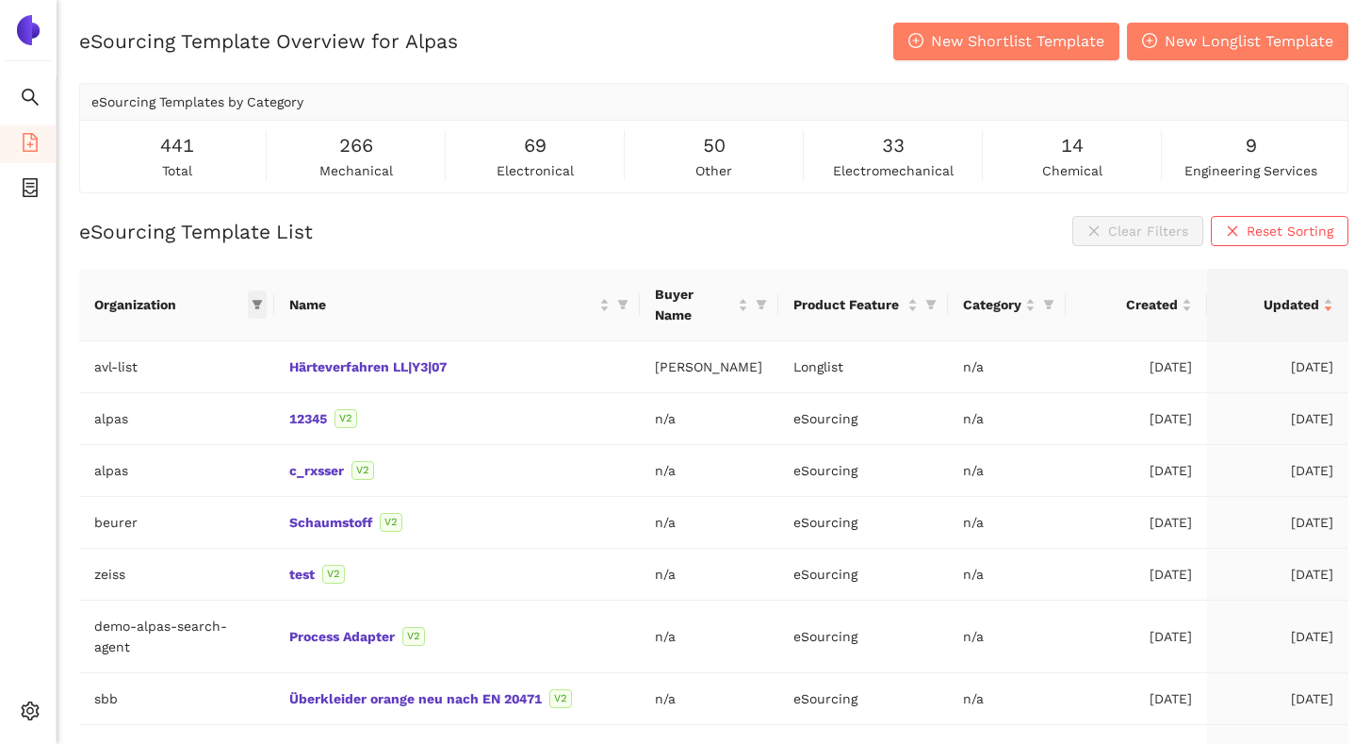
click at [263, 299] on icon "filter" at bounding box center [257, 304] width 11 height 11
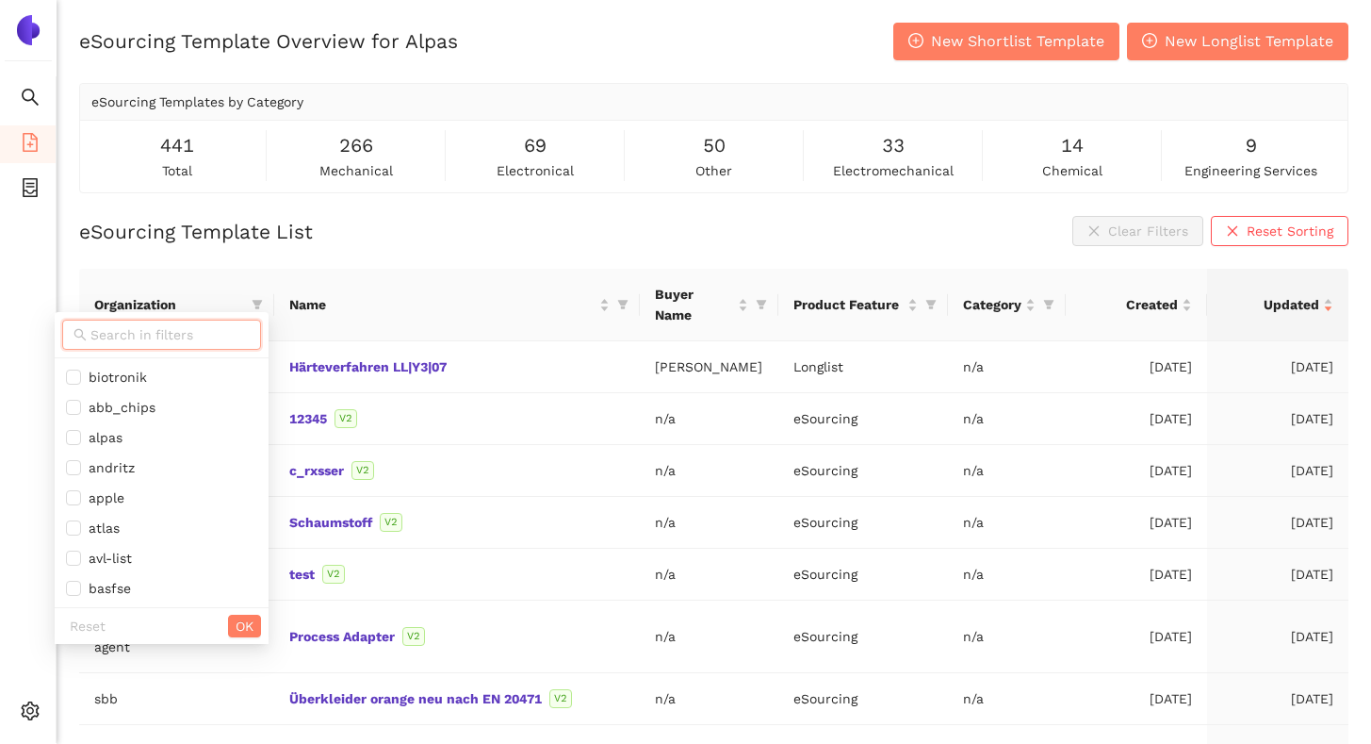
click at [229, 331] on input "text" at bounding box center [169, 334] width 159 height 21
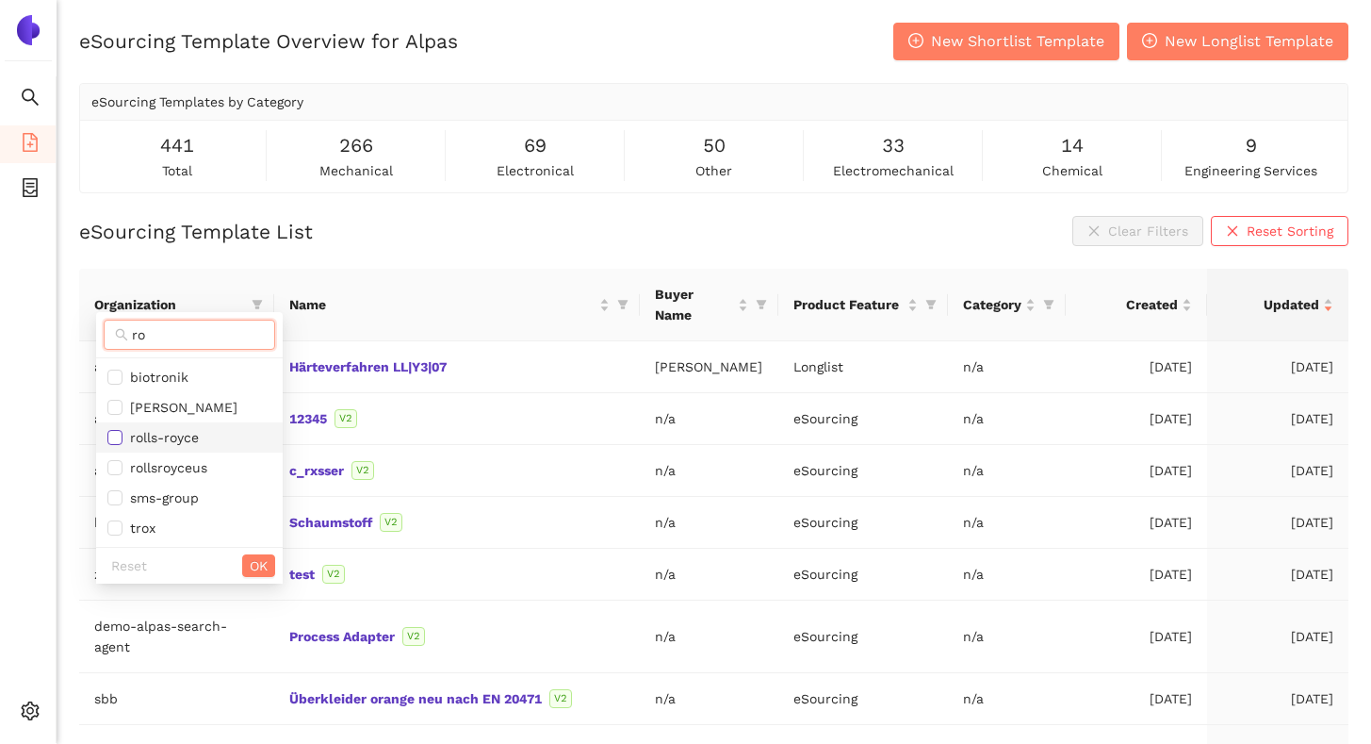
type input "ro"
click at [121, 433] on input "checkbox" at bounding box center [114, 437] width 15 height 15
checkbox input "true"
click at [254, 564] on span "OK" at bounding box center [259, 565] width 18 height 21
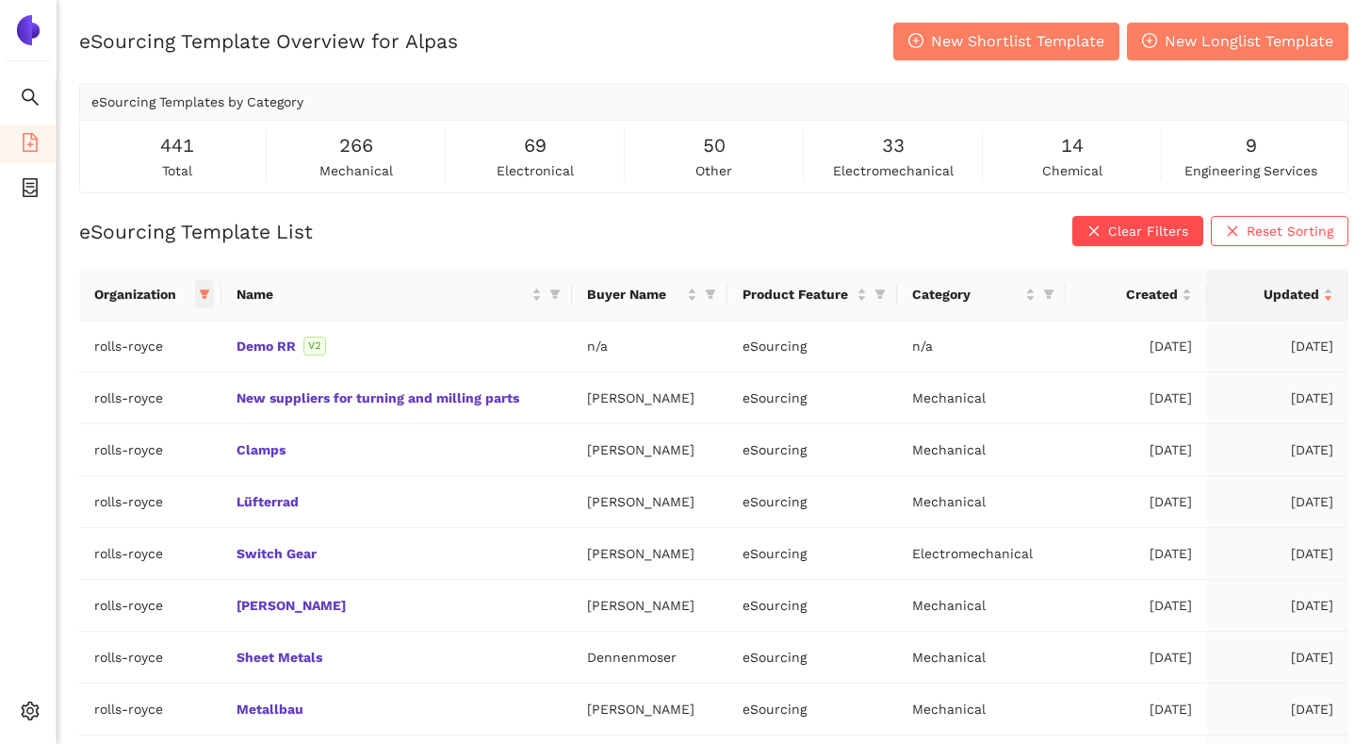
click at [204, 290] on icon "filter" at bounding box center [205, 294] width 10 height 9
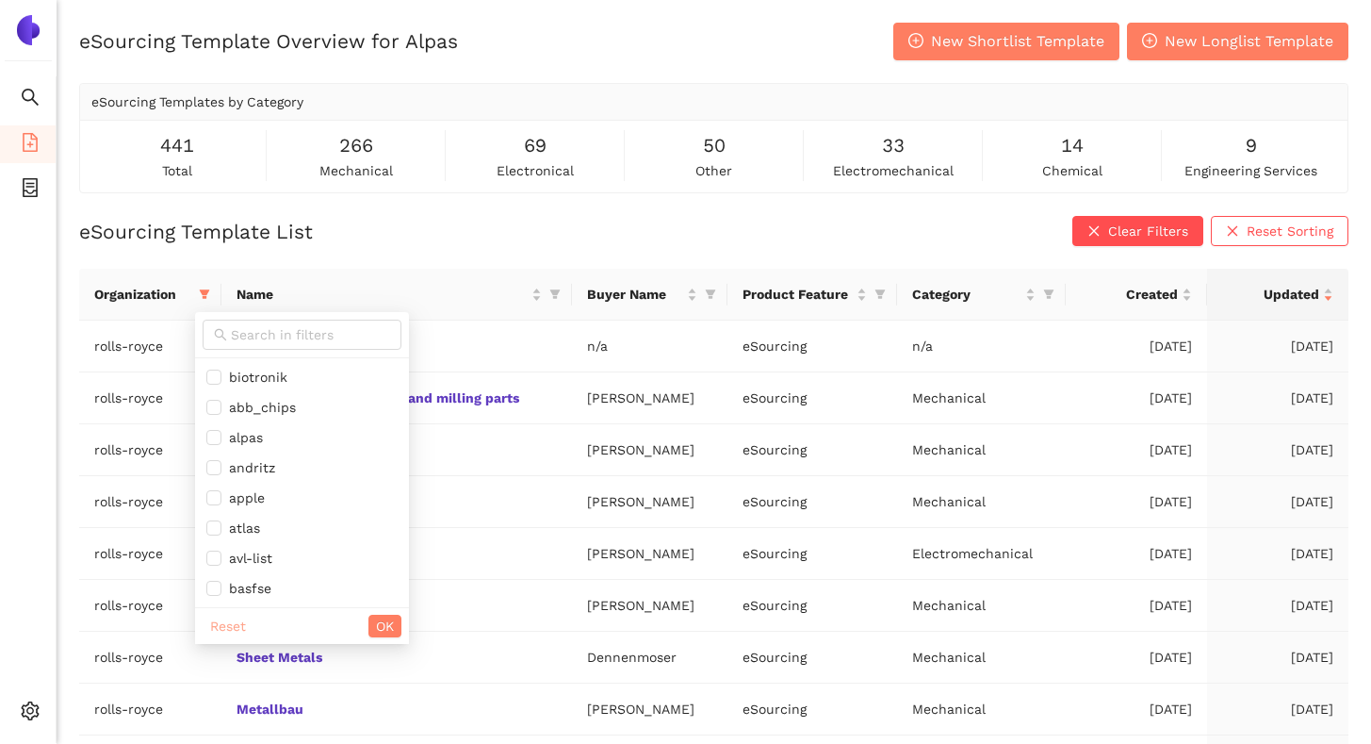
click at [224, 626] on span "Reset" at bounding box center [228, 625] width 36 height 21
checkbox input "false"
click at [401, 621] on button "OK" at bounding box center [384, 625] width 33 height 23
